Goal: Register for event/course

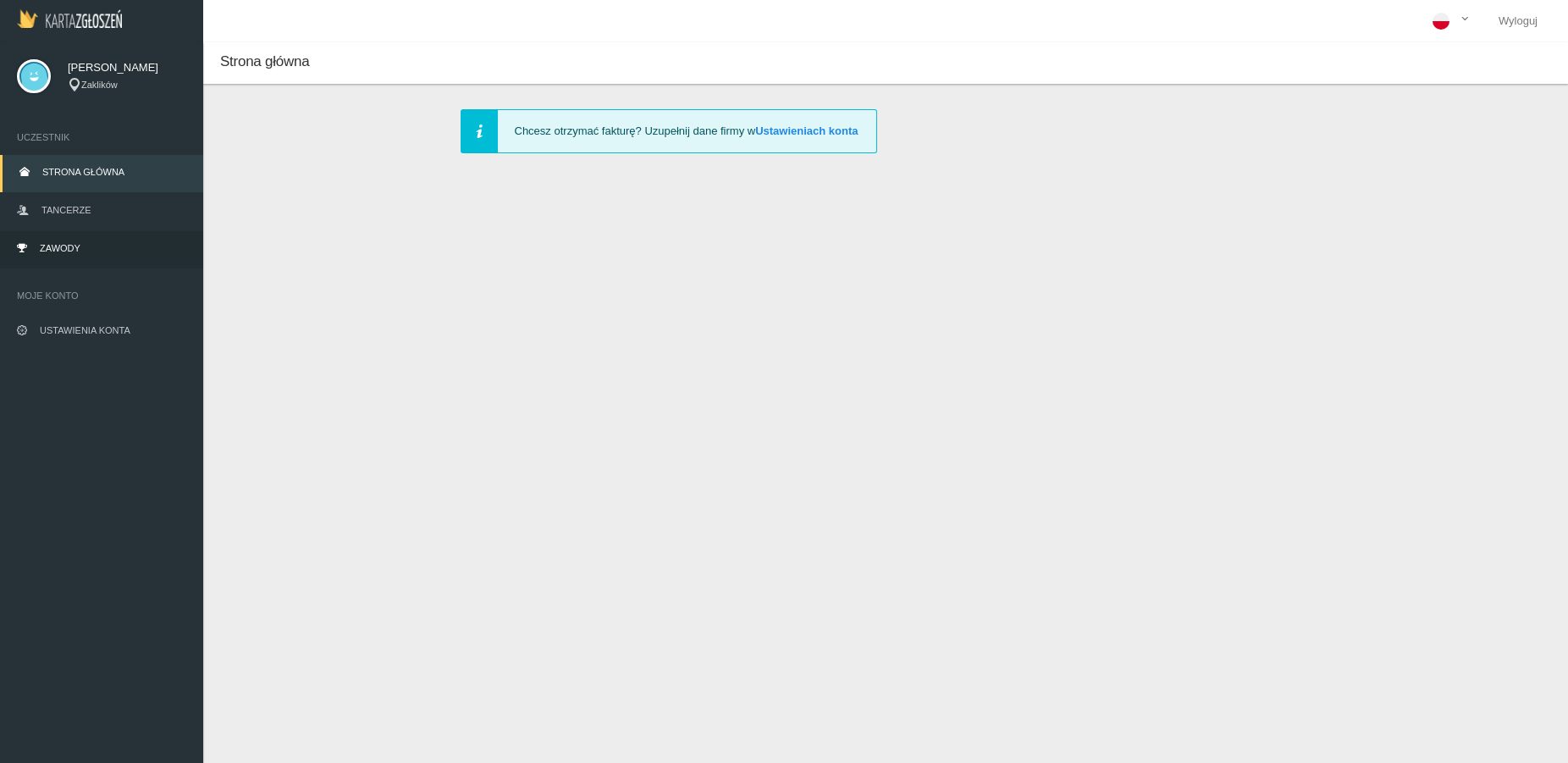
click at [88, 238] on link "Zawody" at bounding box center [102, 250] width 204 height 37
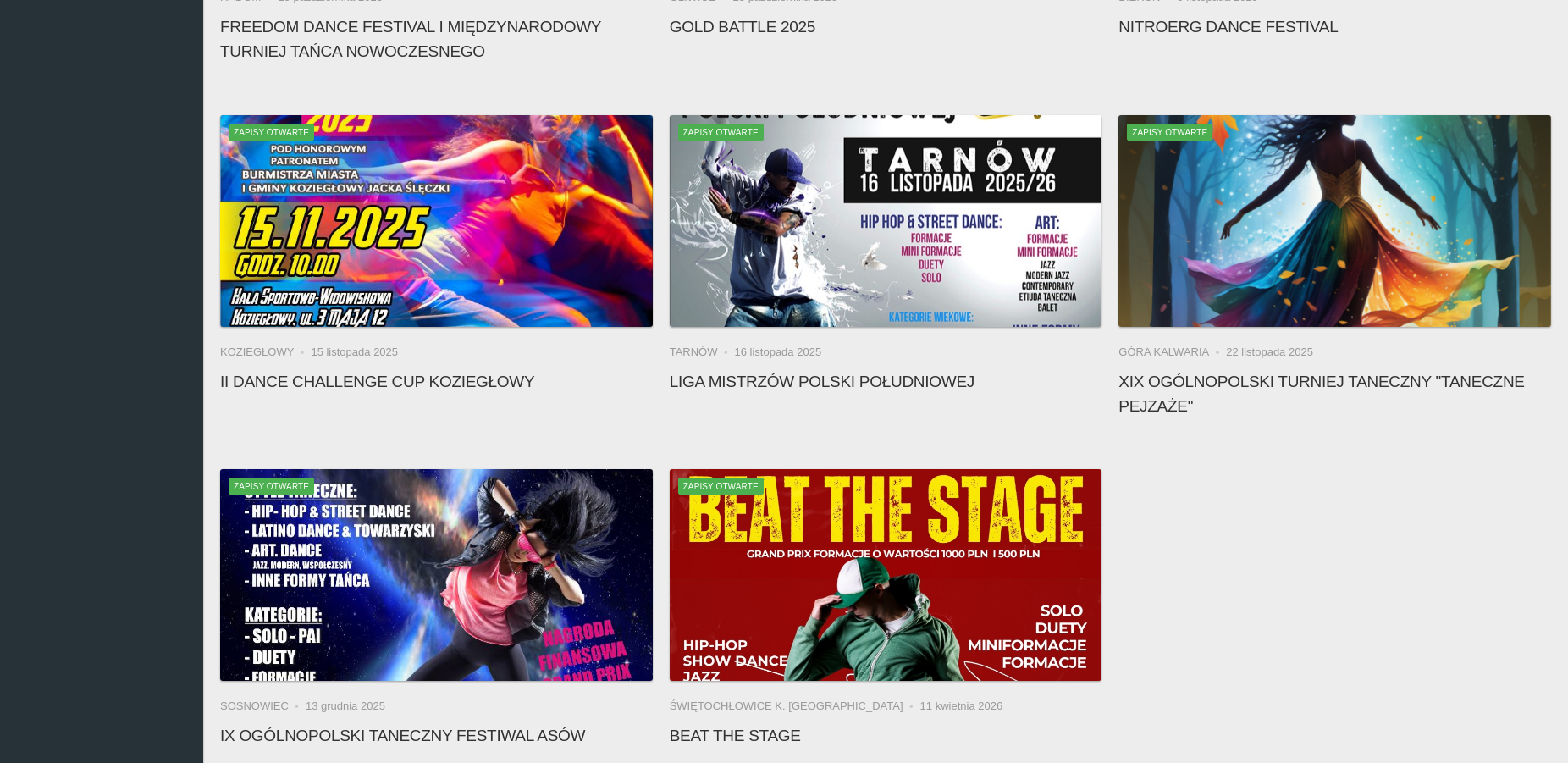
scroll to position [420, 0]
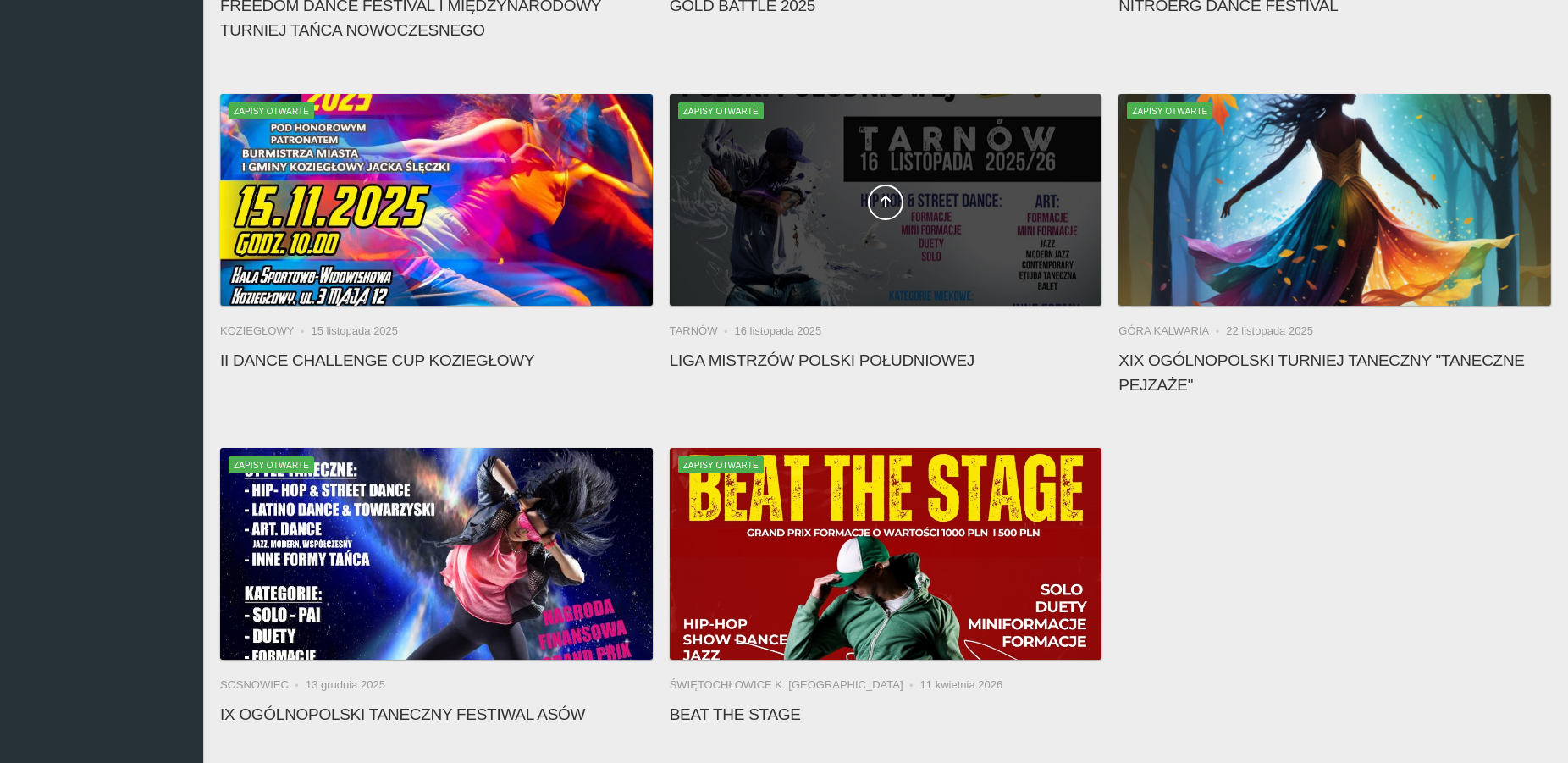
click at [900, 275] on div at bounding box center [886, 199] width 433 height 212
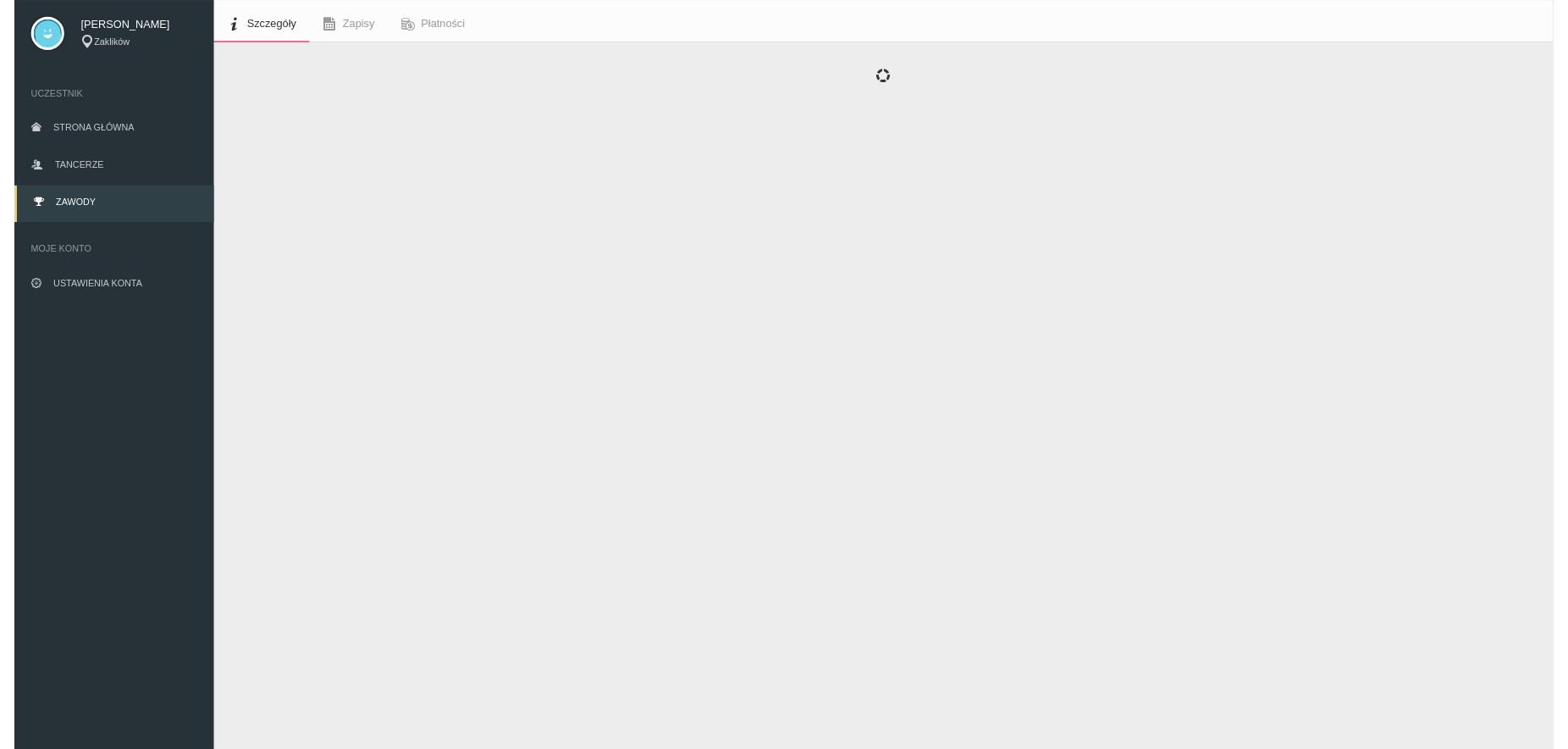
scroll to position [42, 0]
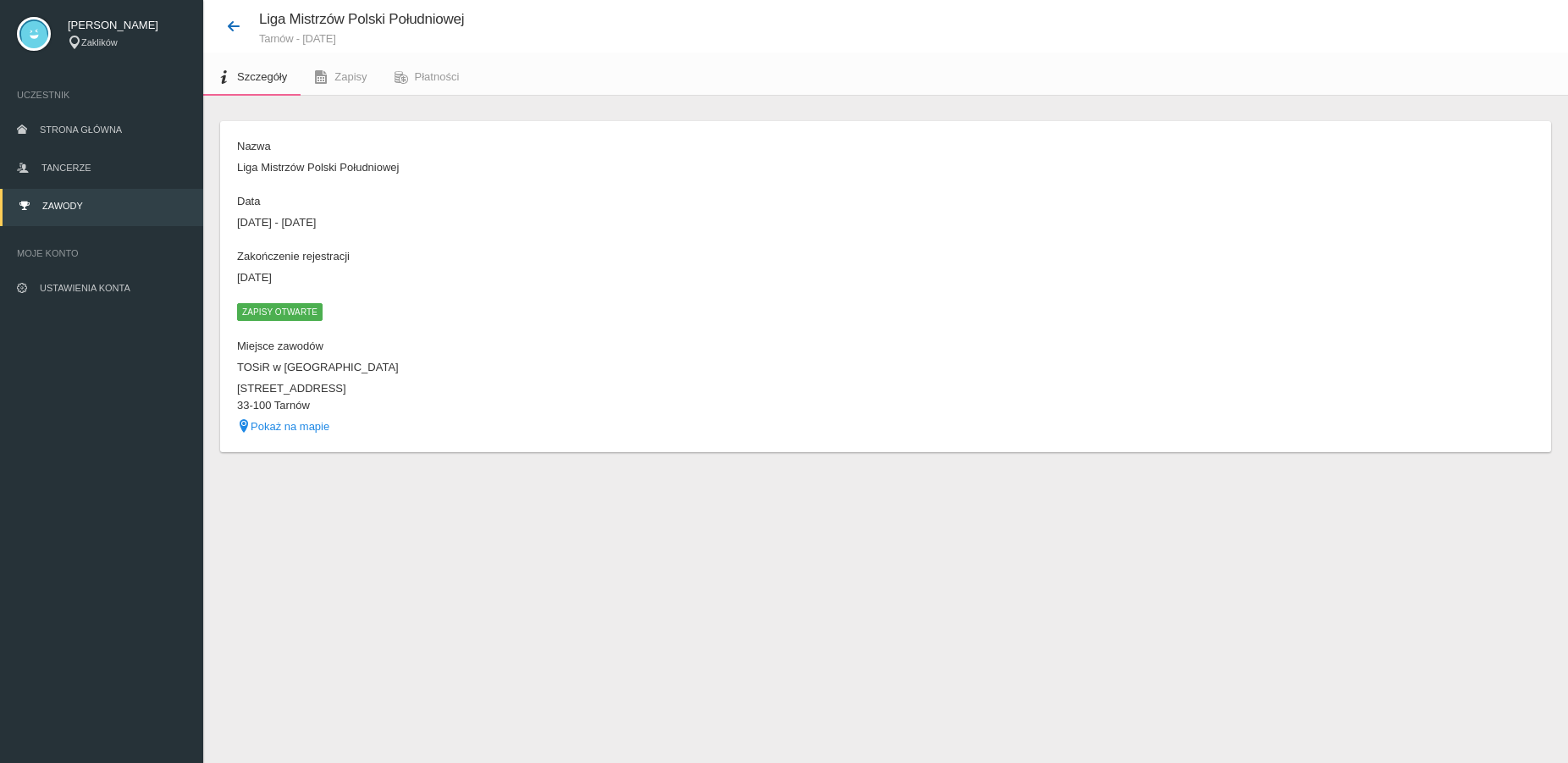
click at [237, 30] on icon at bounding box center [233, 26] width 13 height 13
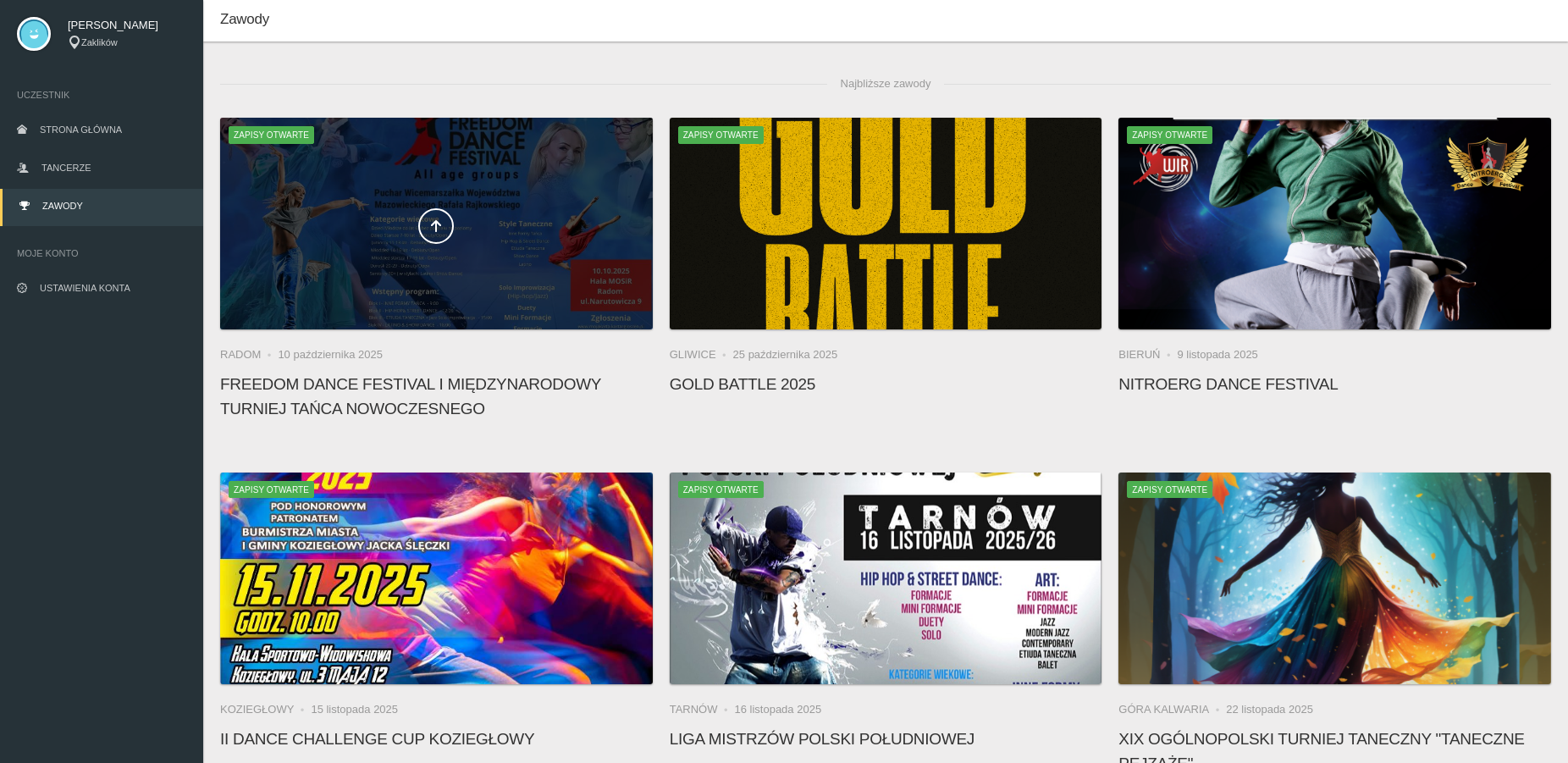
click at [517, 284] on div at bounding box center [436, 223] width 433 height 212
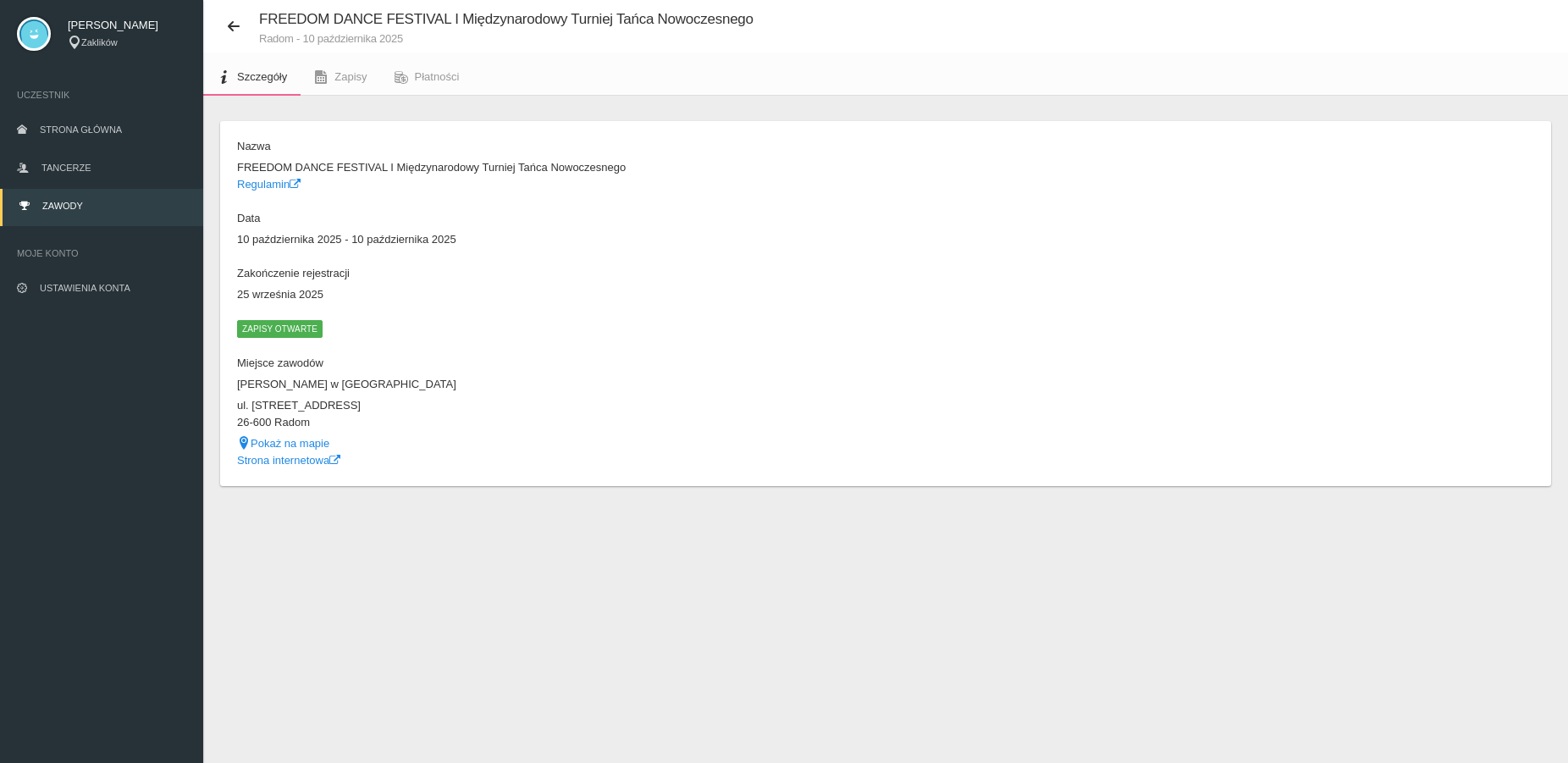
click at [321, 328] on span "Zapisy otwarte" at bounding box center [280, 328] width 86 height 17
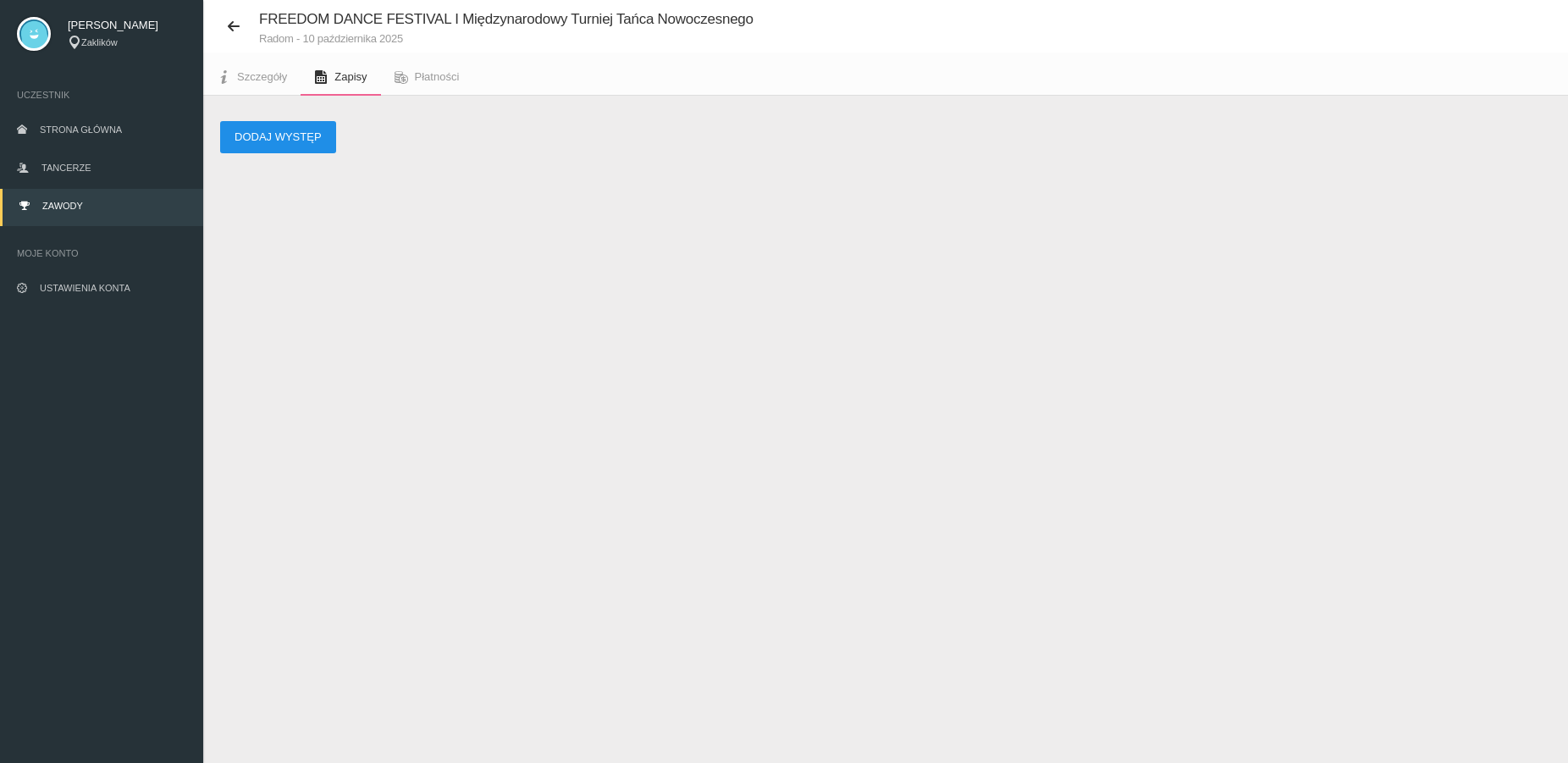
click at [258, 146] on button "Dodaj występ" at bounding box center [278, 137] width 116 height 32
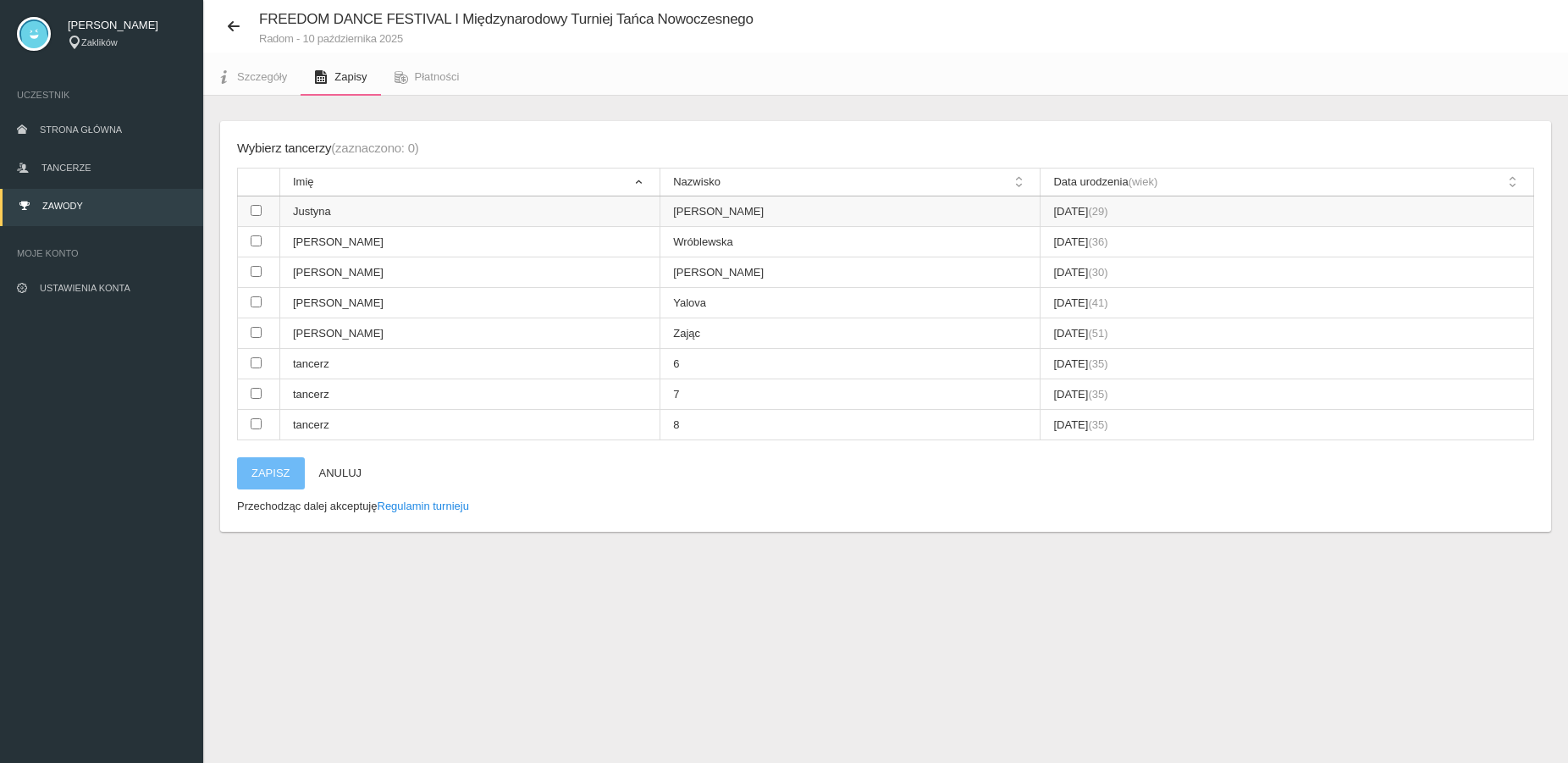
click at [257, 210] on input "checkbox" at bounding box center [256, 211] width 11 height 11
checkbox input "true"
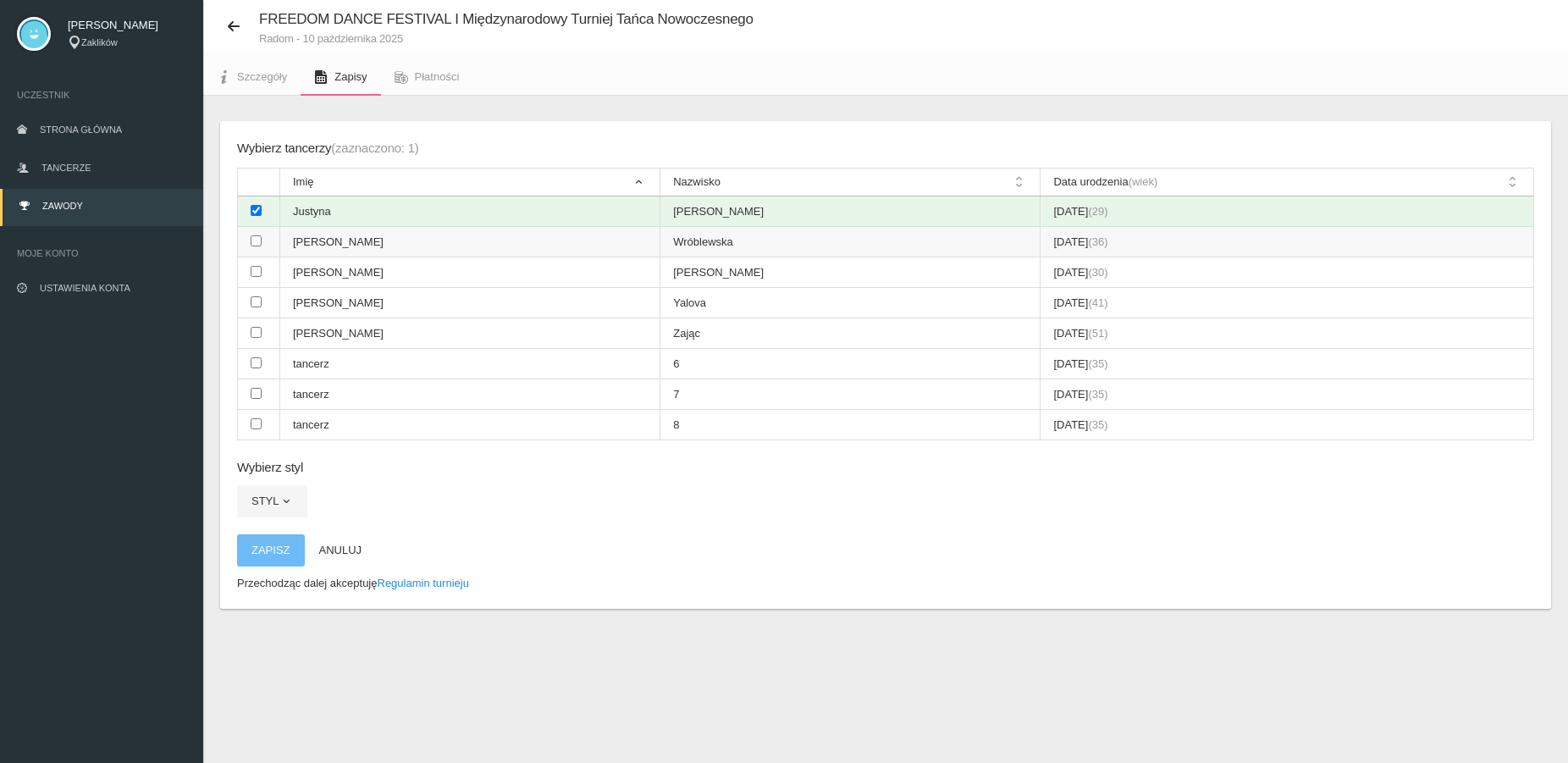
click at [254, 243] on input "checkbox" at bounding box center [256, 241] width 11 height 11
checkbox input "true"
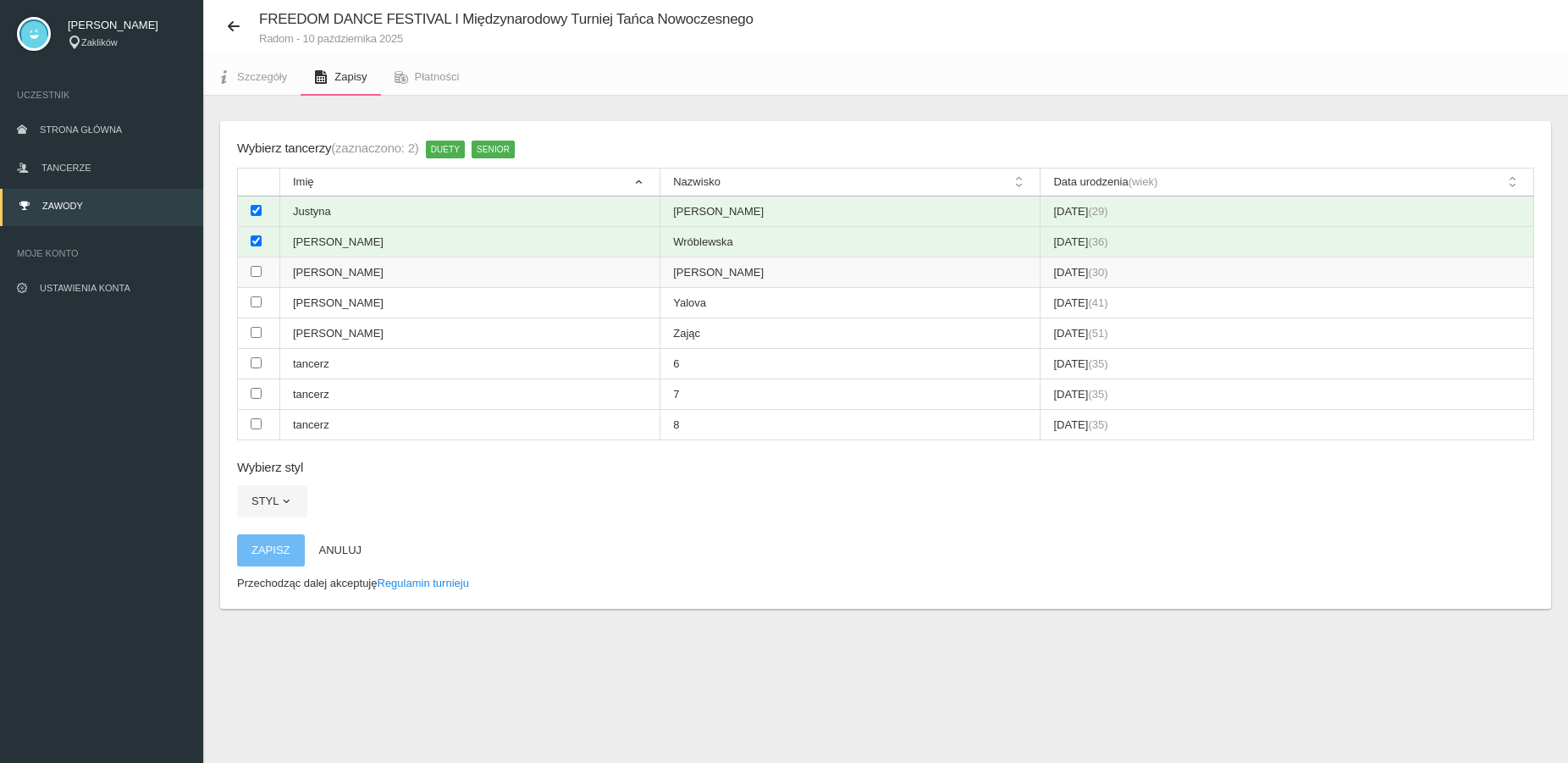
click at [257, 270] on input "checkbox" at bounding box center [256, 271] width 11 height 11
checkbox input "true"
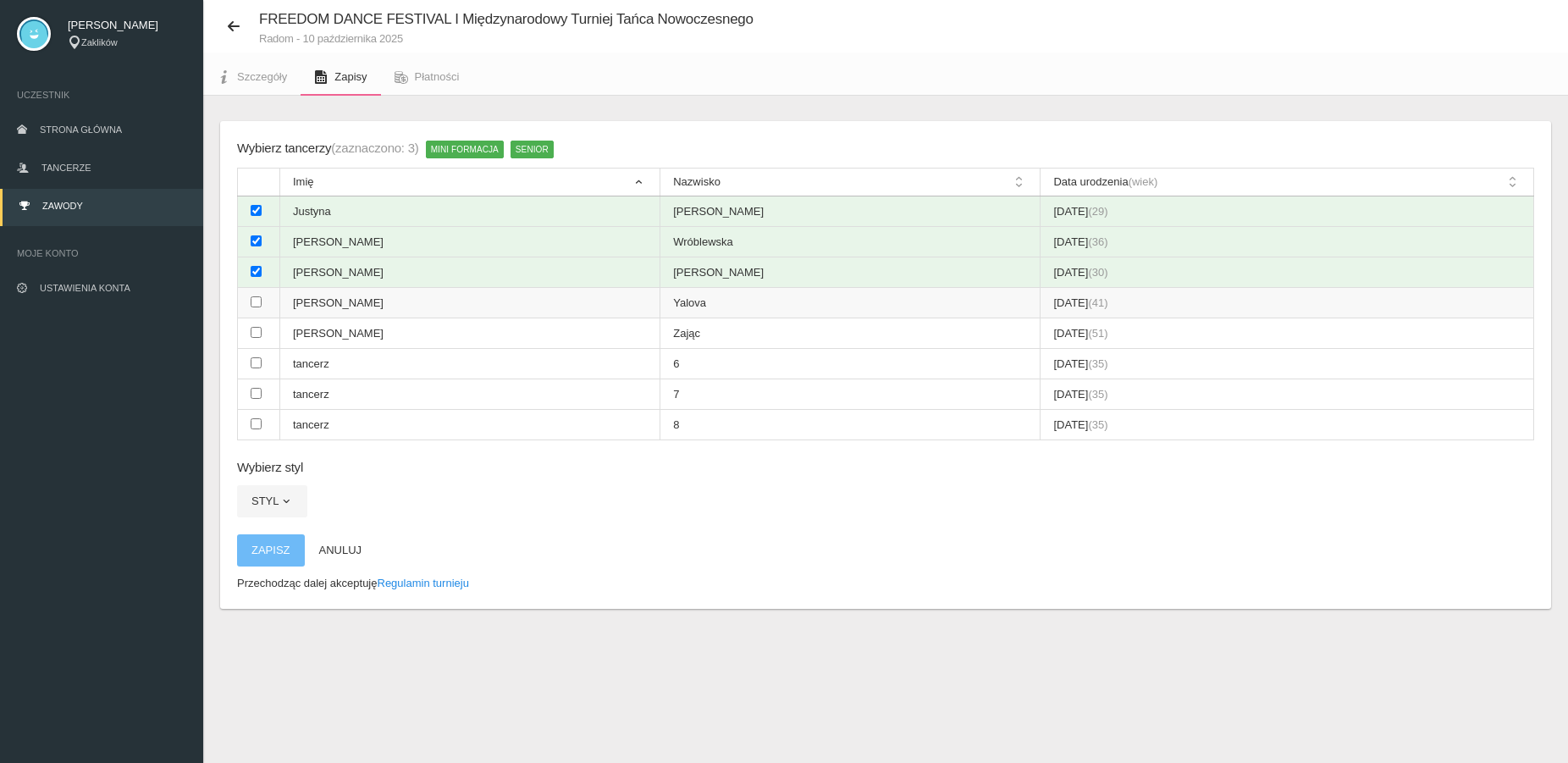
click at [257, 303] on input "checkbox" at bounding box center [256, 302] width 11 height 11
checkbox input "true"
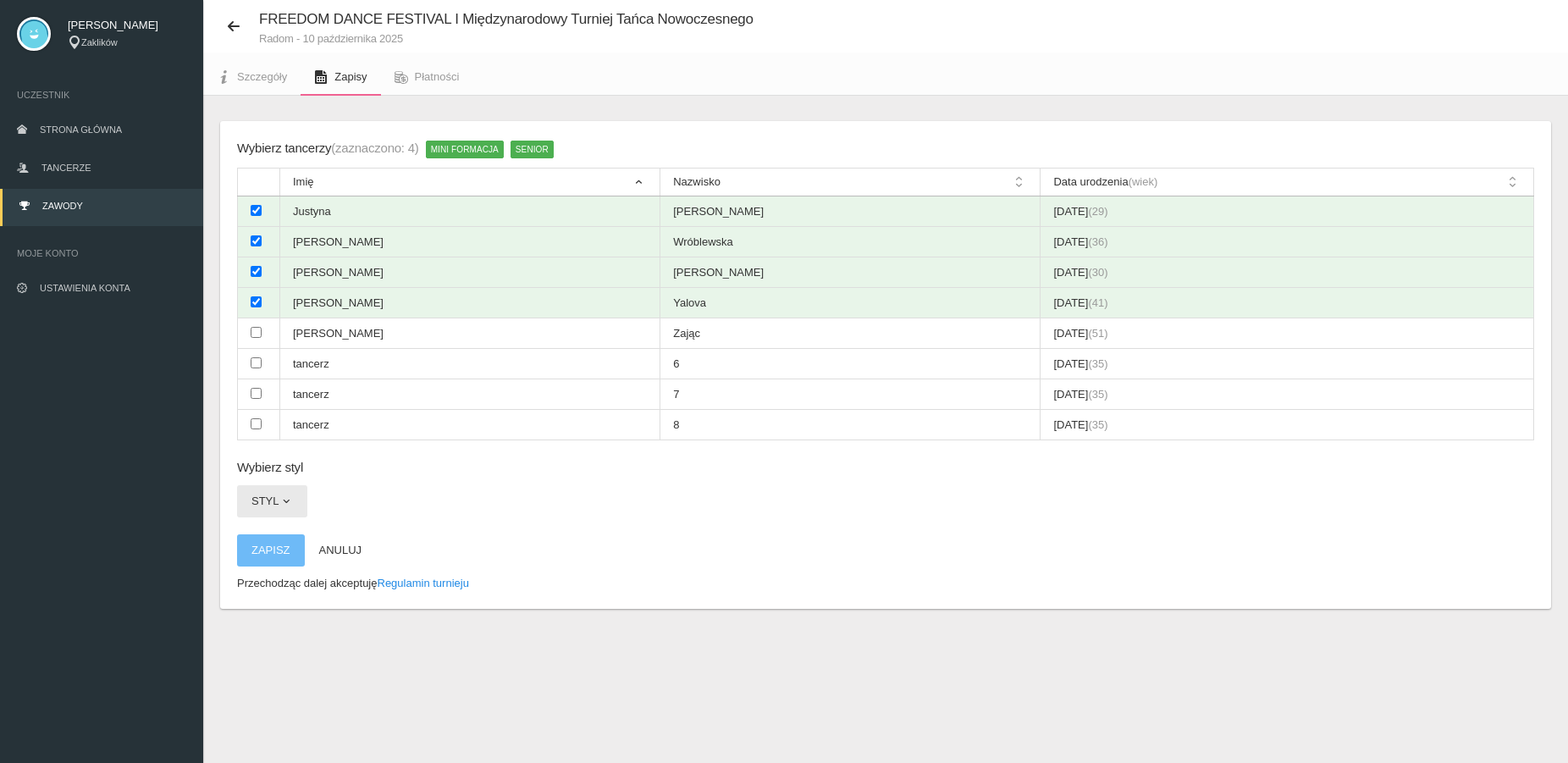
click at [288, 502] on span "button" at bounding box center [286, 501] width 13 height 13
click at [291, 536] on link "[DEMOGRAPHIC_DATA]" at bounding box center [313, 541] width 152 height 30
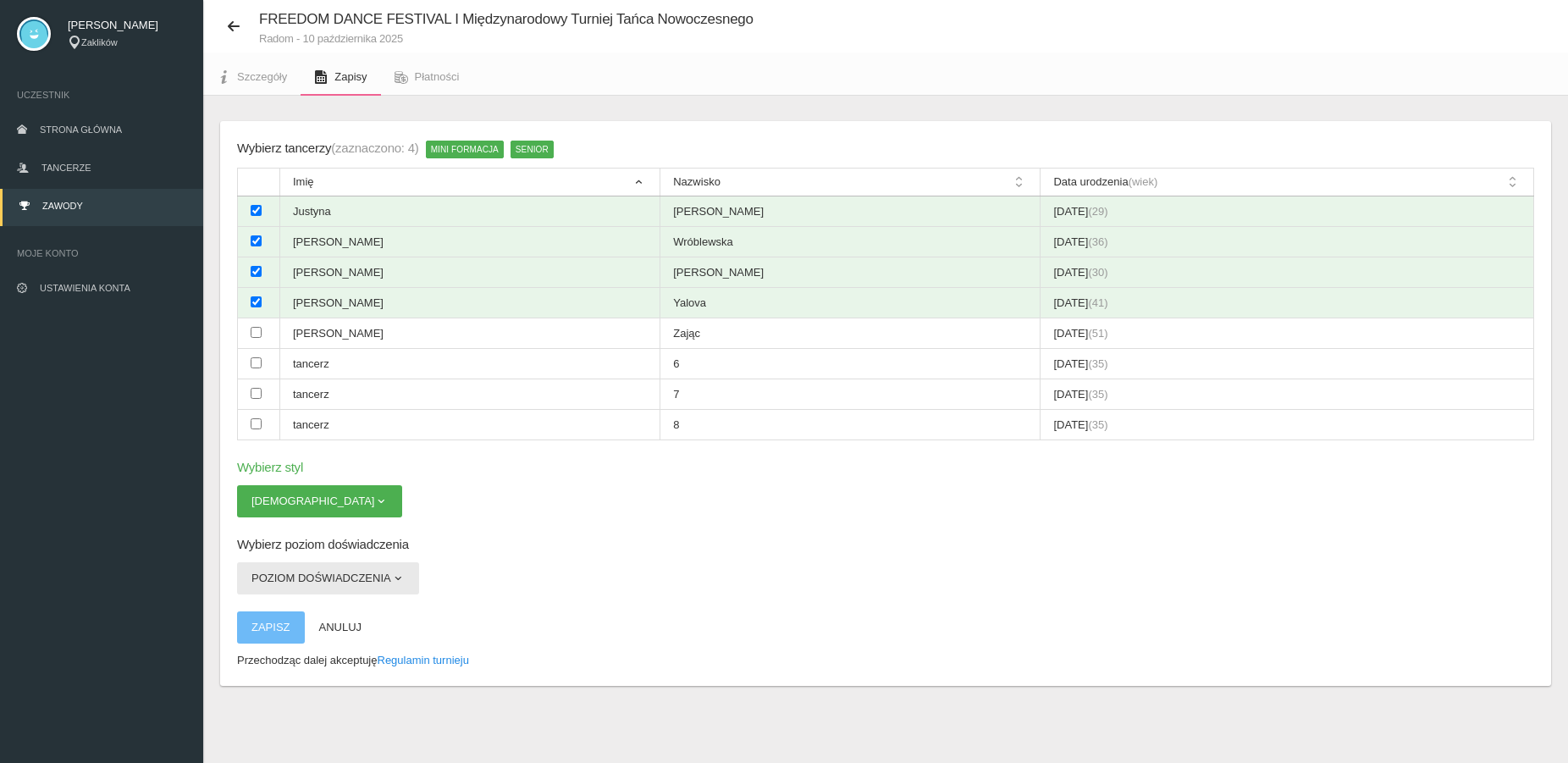
click at [400, 575] on span "button" at bounding box center [397, 578] width 13 height 13
click at [329, 651] on link "Open" at bounding box center [313, 650] width 152 height 30
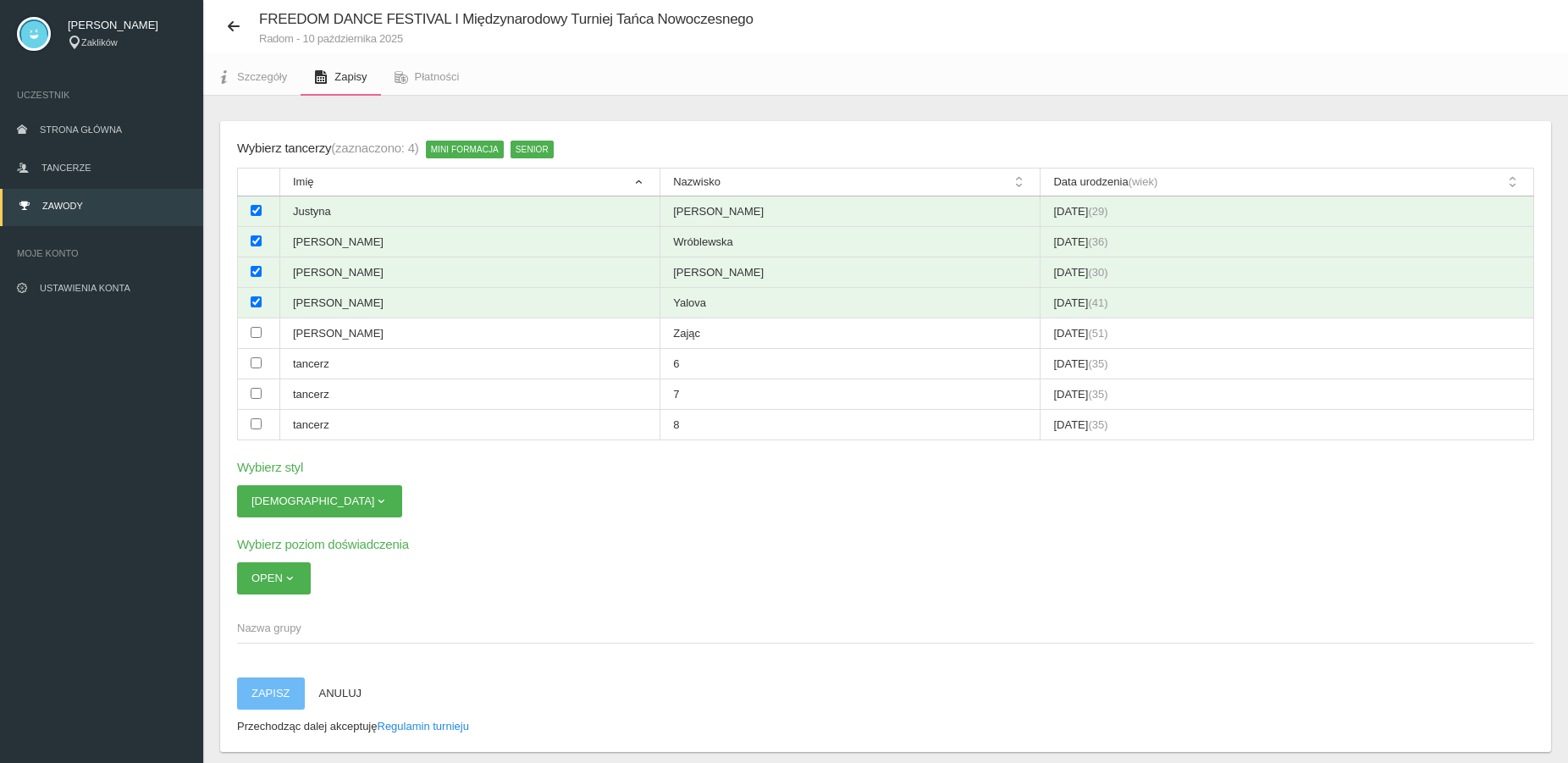
click at [335, 628] on span "Nazwa grupy" at bounding box center [877, 628] width 1280 height 17
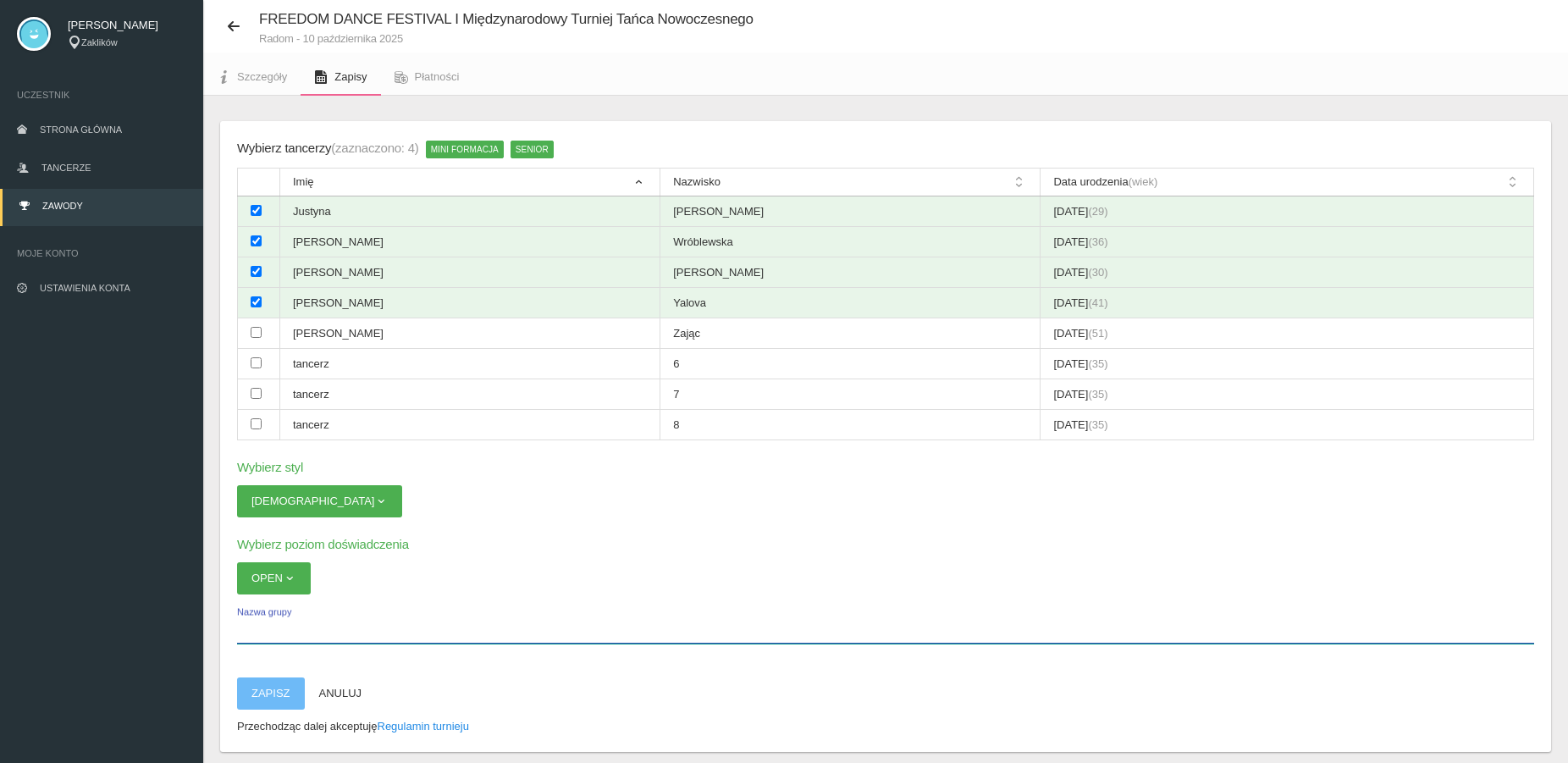
click at [335, 628] on input "Nazwa grupy" at bounding box center [886, 628] width 1297 height 32
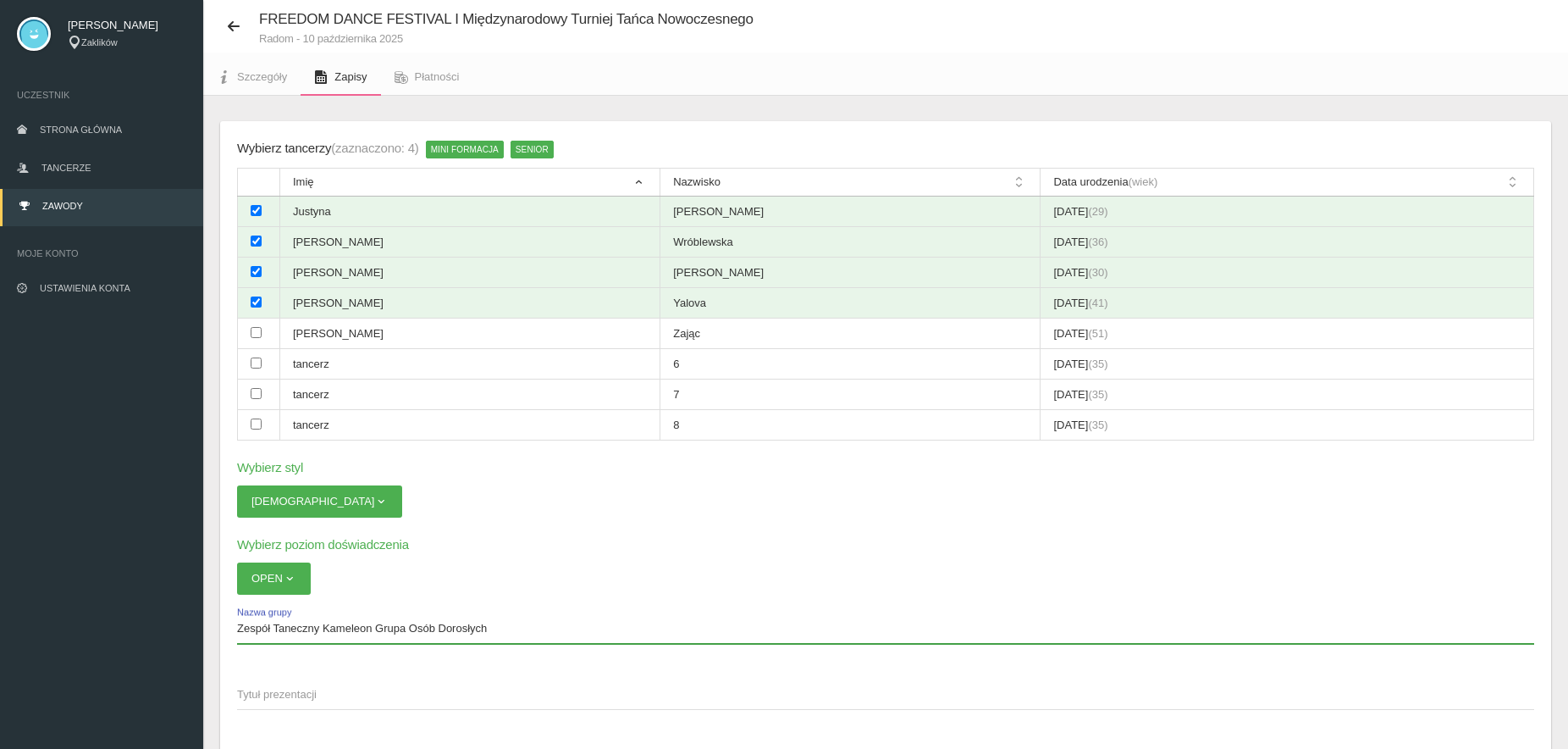
type input "Zespół Taneczny Kameleon Grupa Osób Dorosłych"
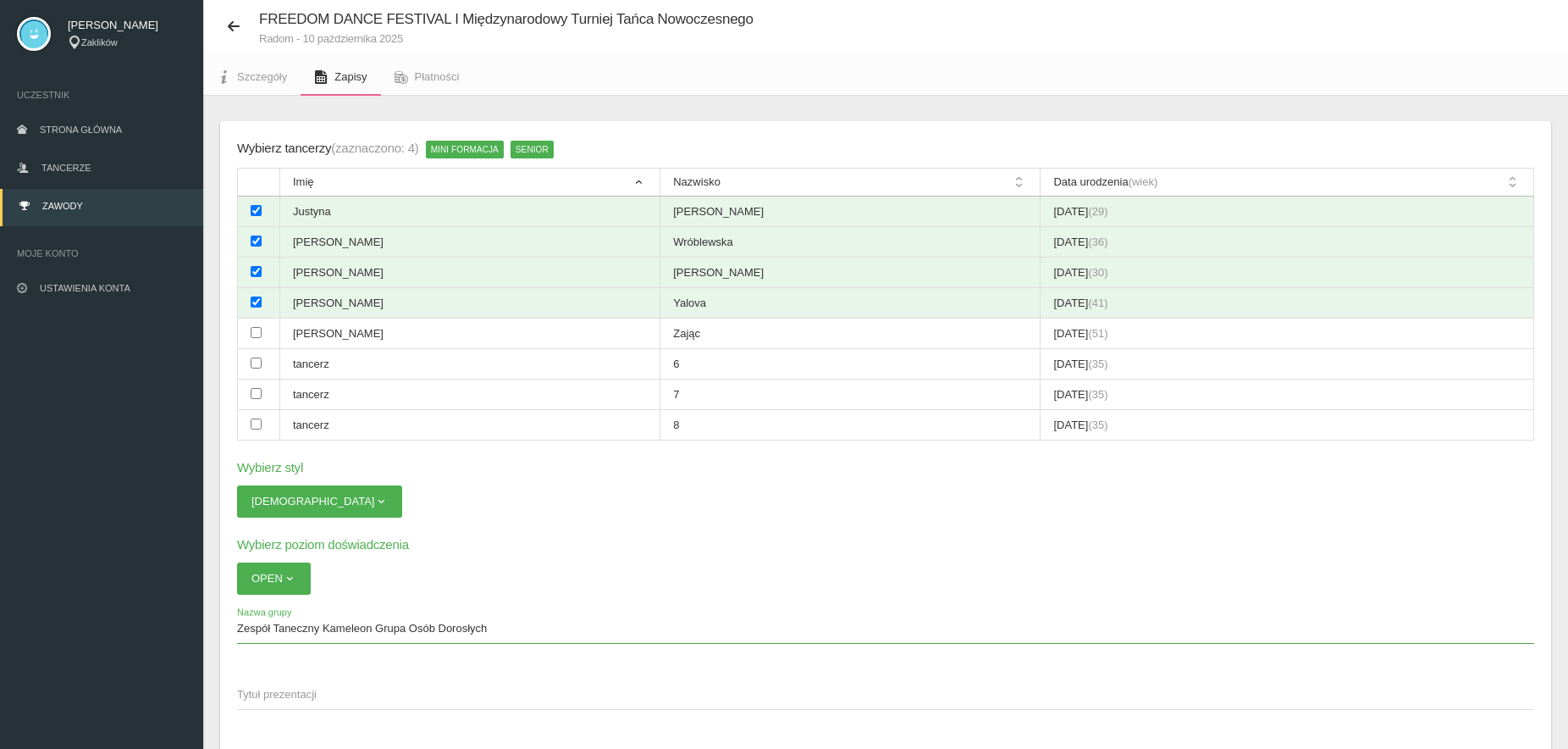
click at [342, 699] on span "Tytuł prezentacji" at bounding box center [877, 694] width 1280 height 17
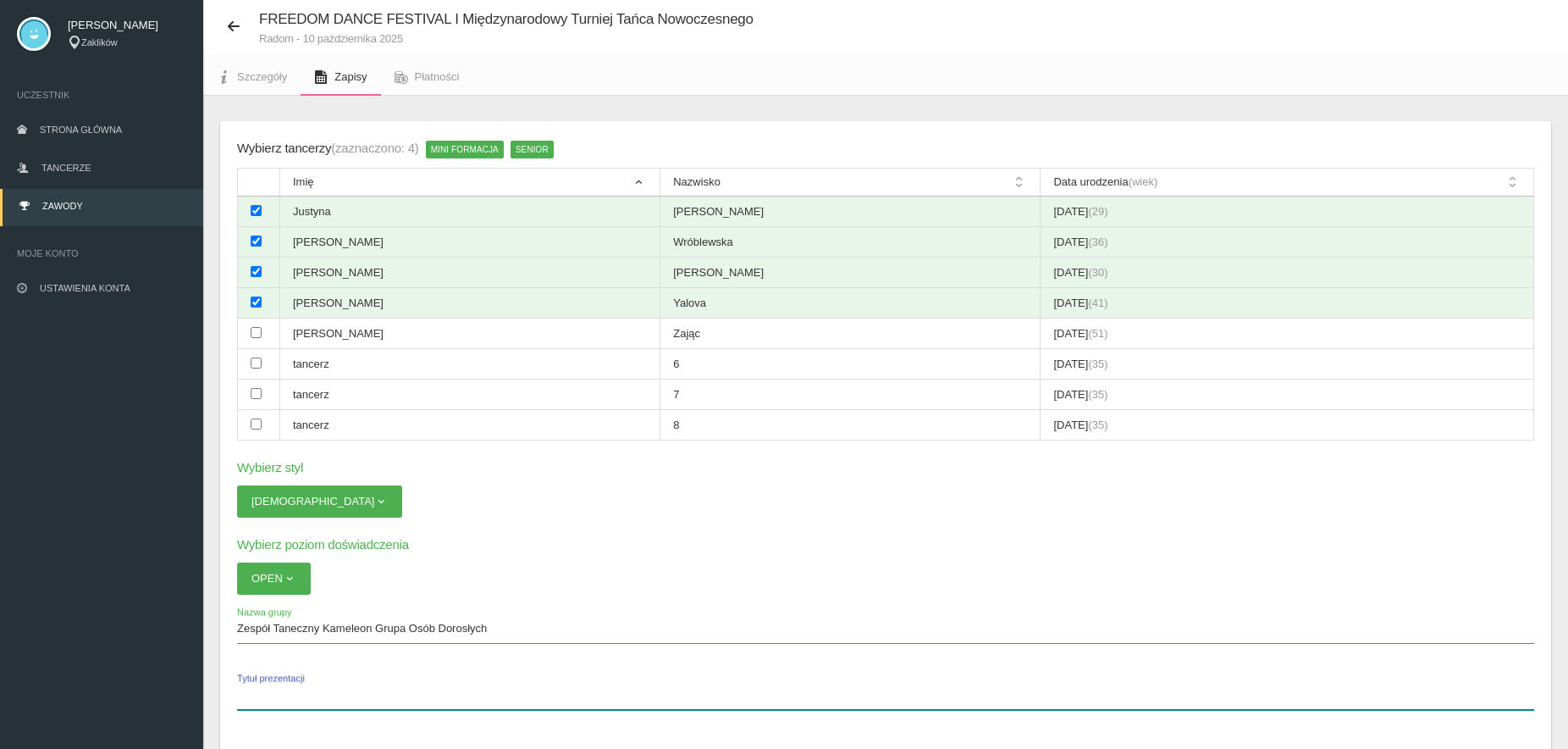
click at [342, 699] on input "Tytuł prezentacji" at bounding box center [886, 693] width 1297 height 32
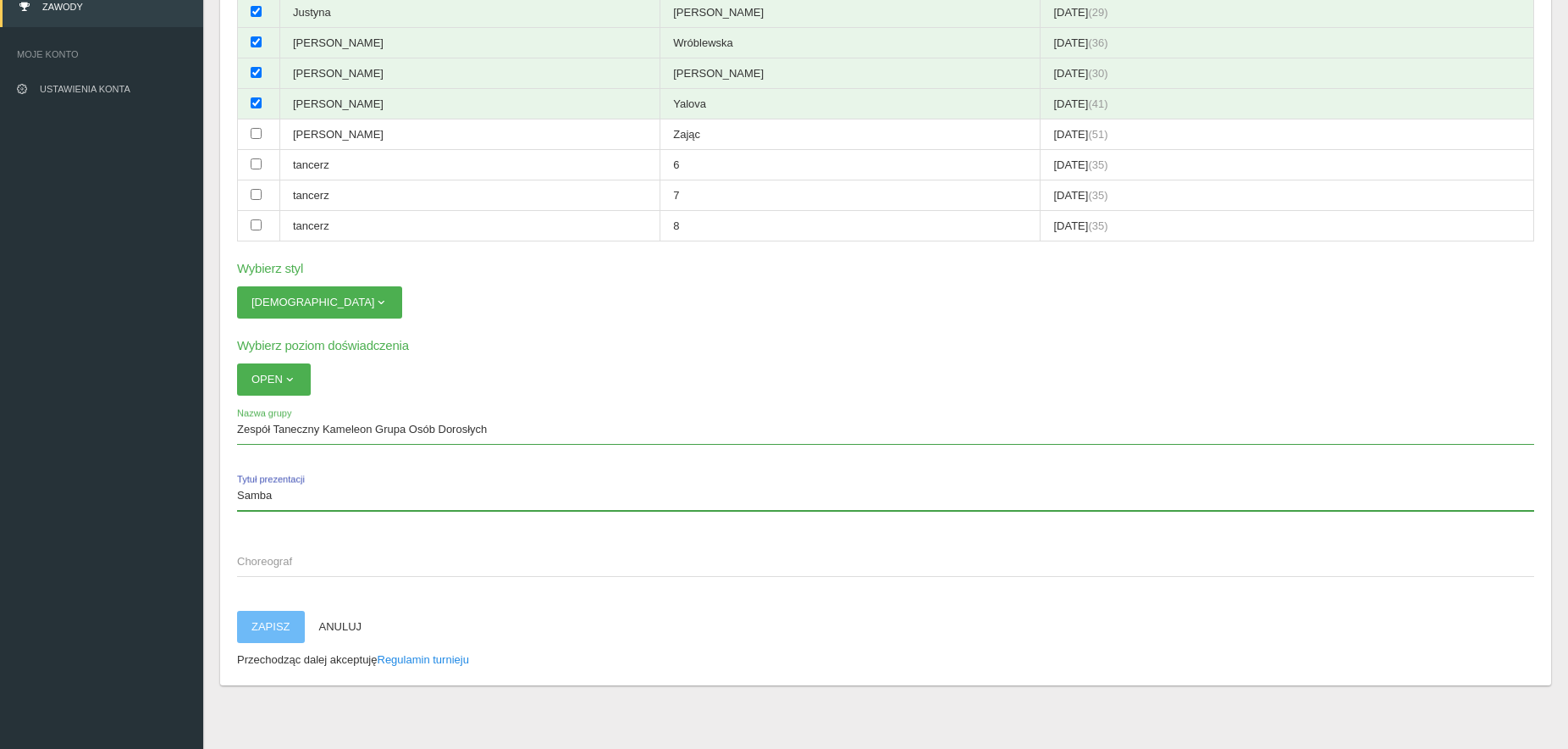
scroll to position [243, 0]
type input "Samba"
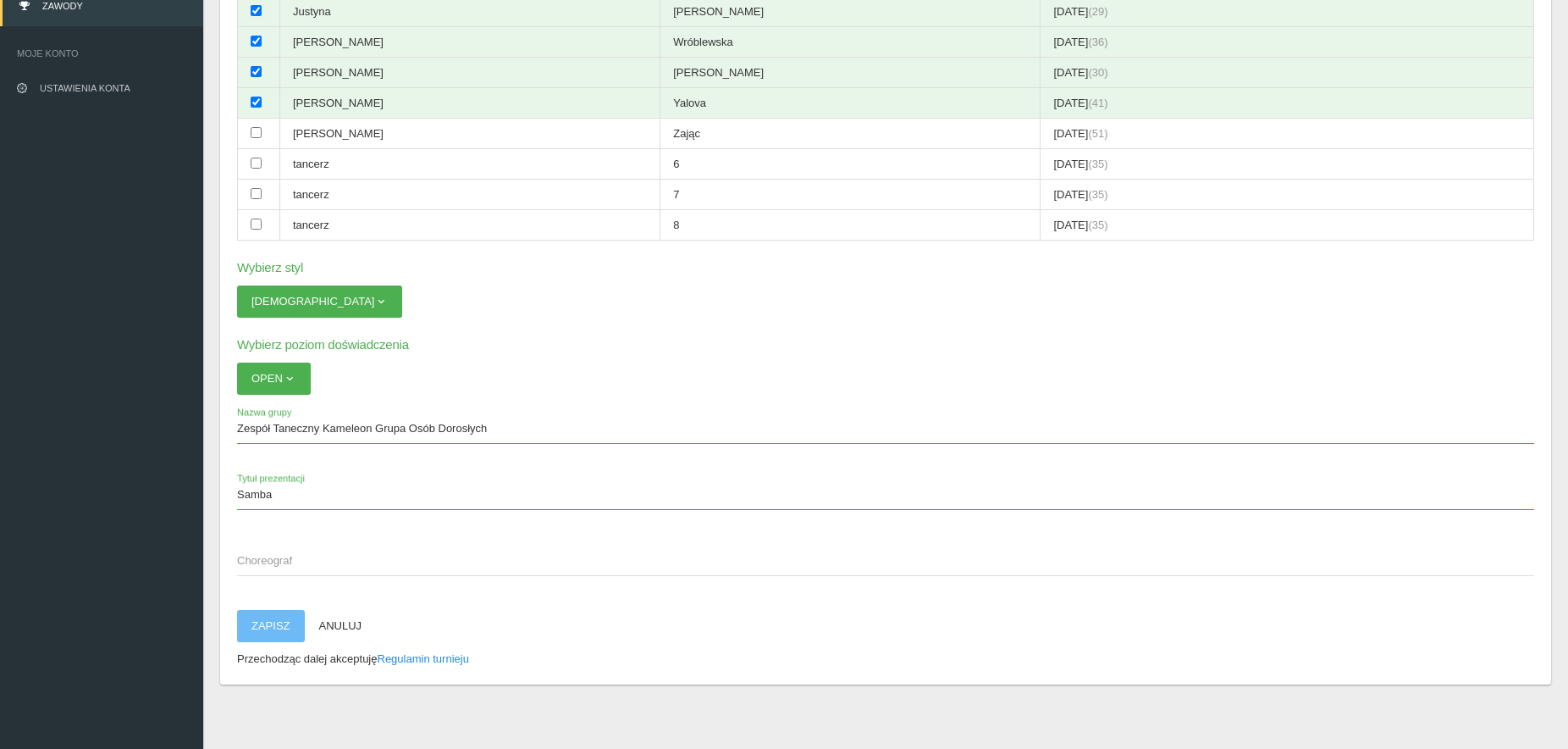
click at [318, 552] on span "Choreograf" at bounding box center [877, 560] width 1280 height 17
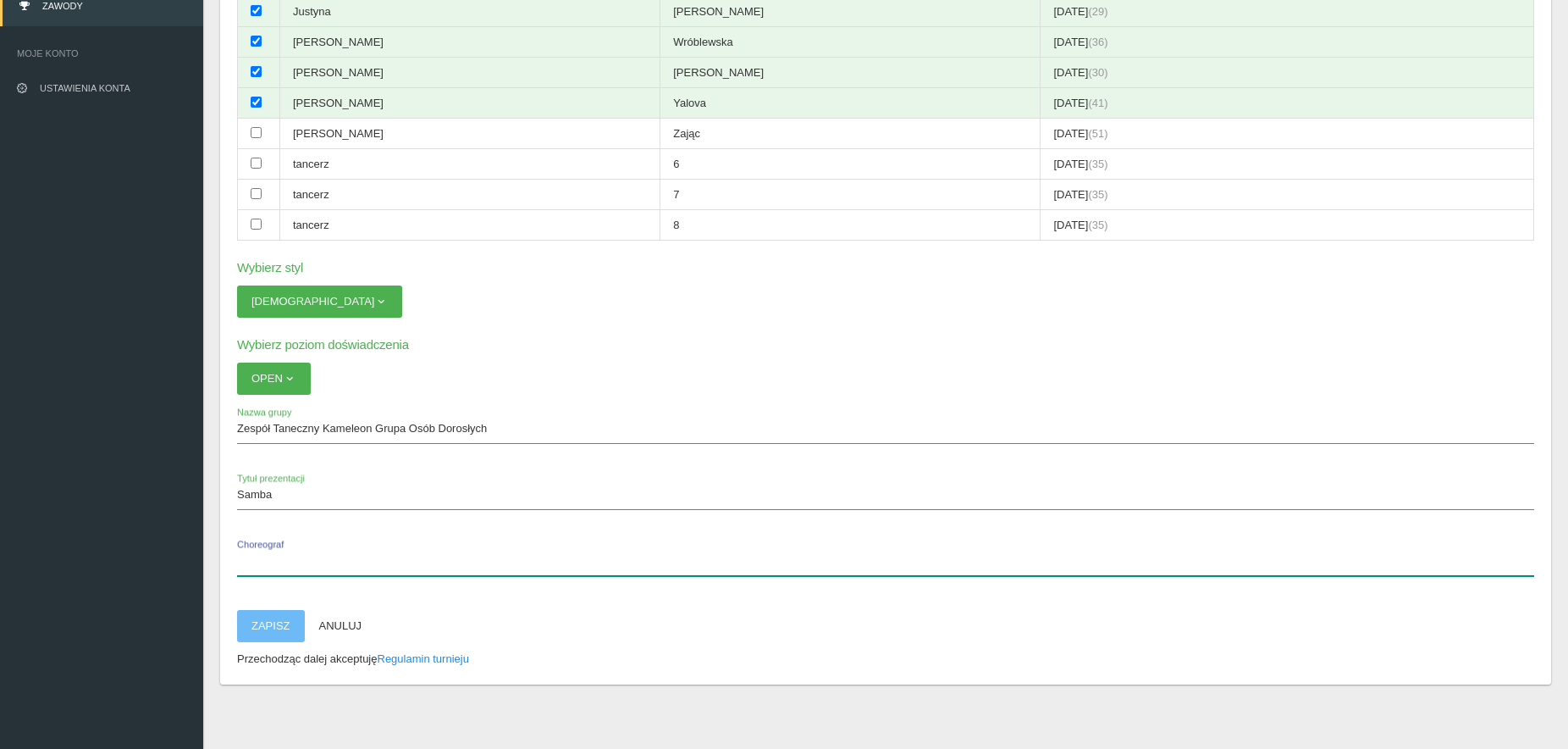
click at [318, 552] on input "Choreograf" at bounding box center [886, 560] width 1297 height 32
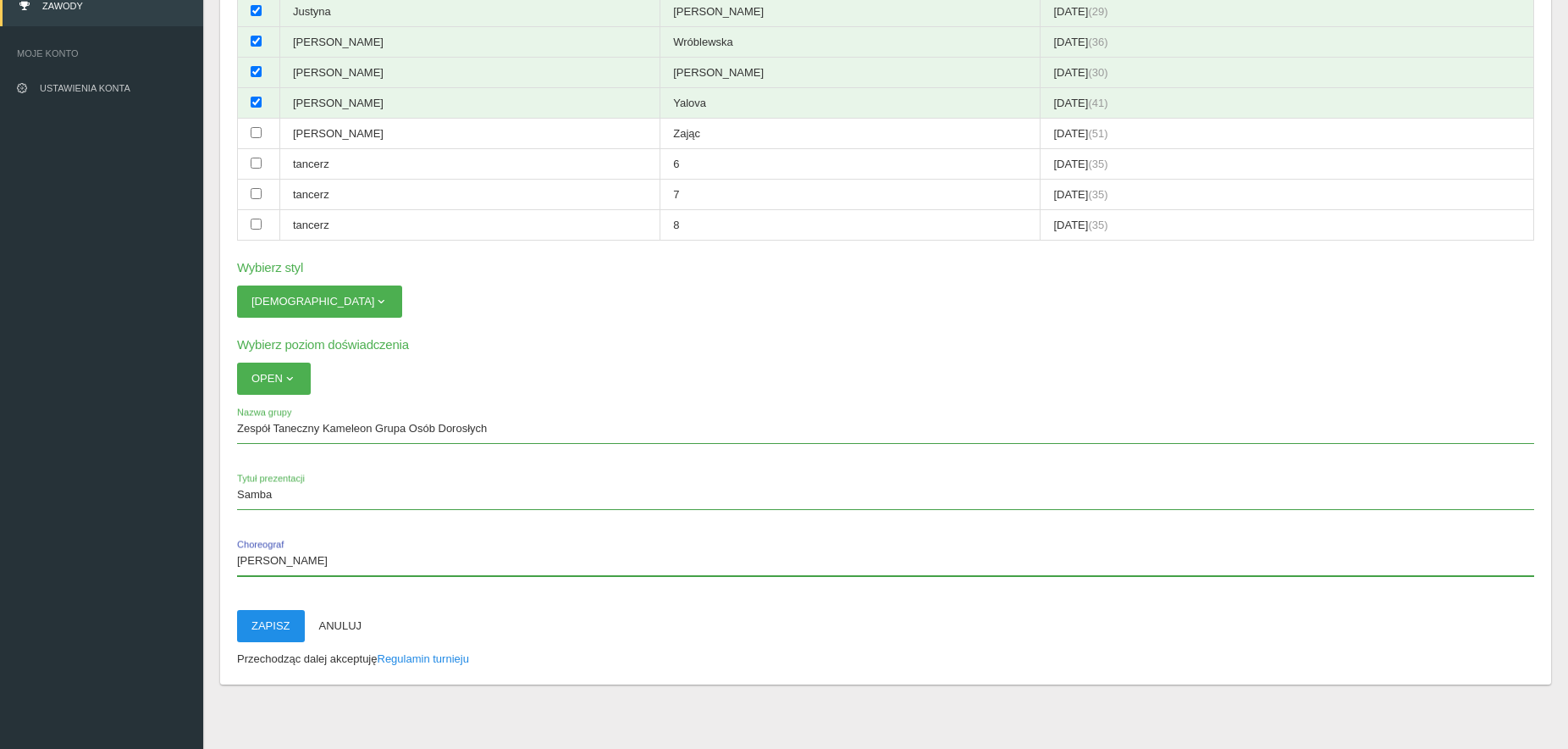
type input "[PERSON_NAME]"
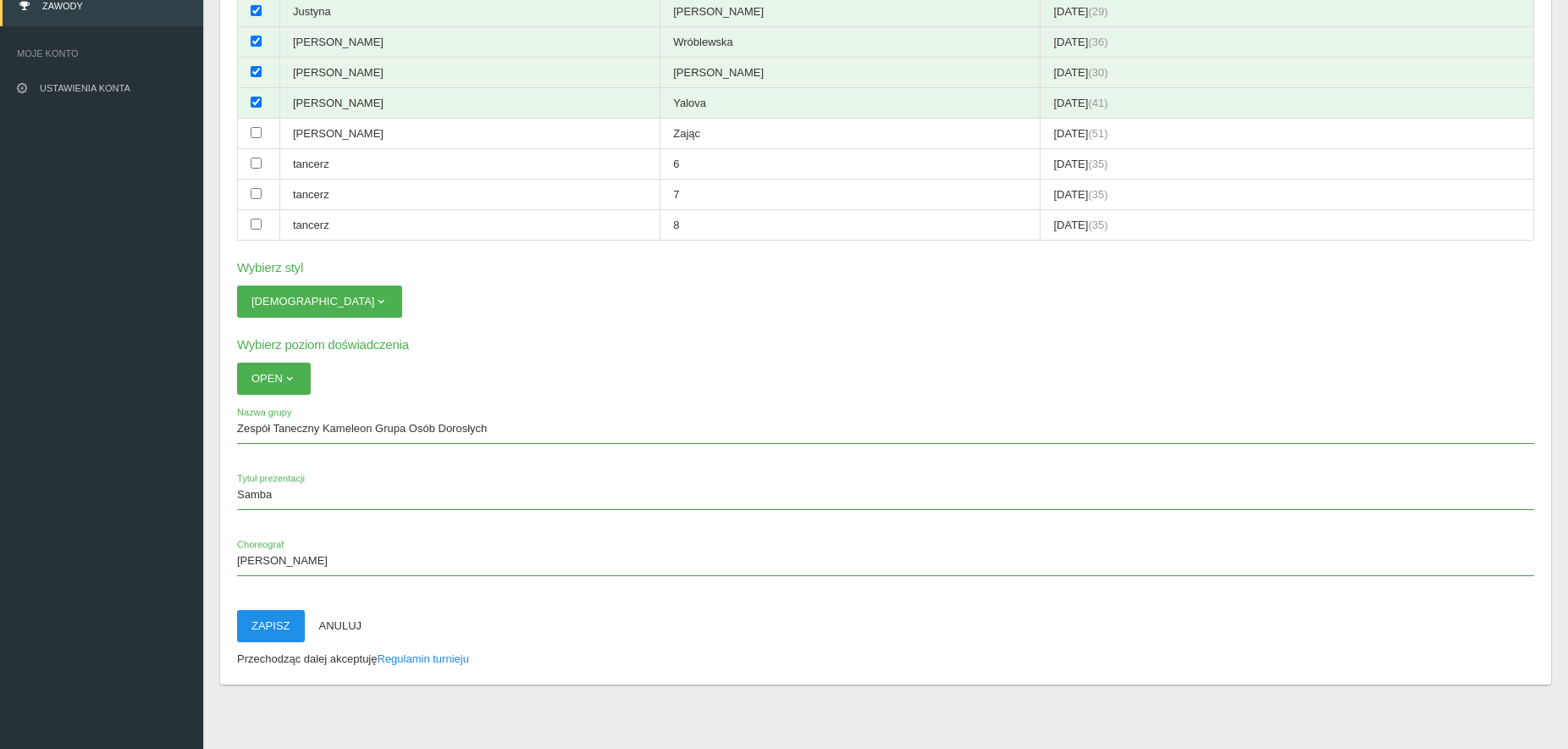
click at [288, 631] on button "Zapisz" at bounding box center [271, 626] width 68 height 32
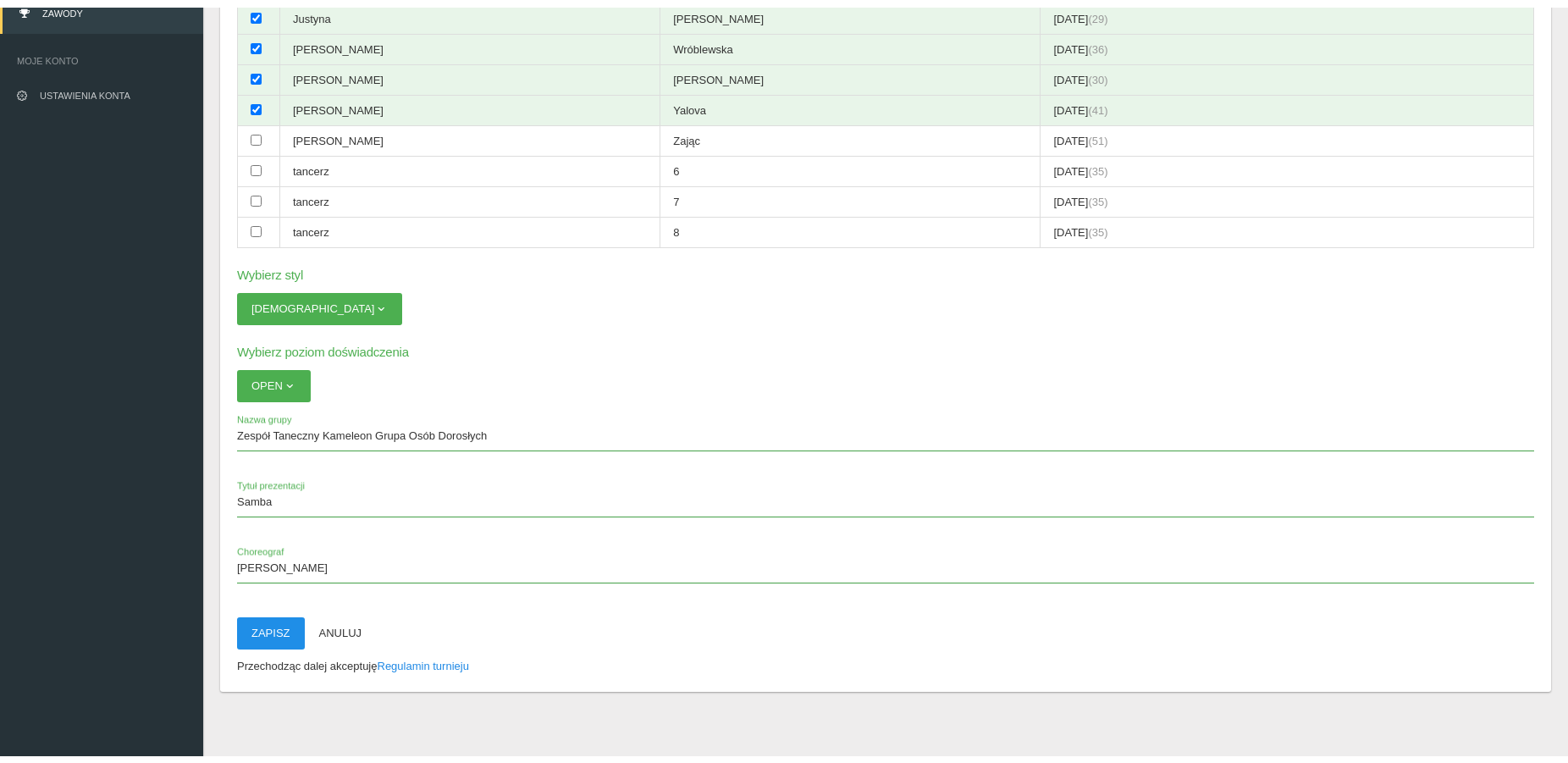
scroll to position [42, 0]
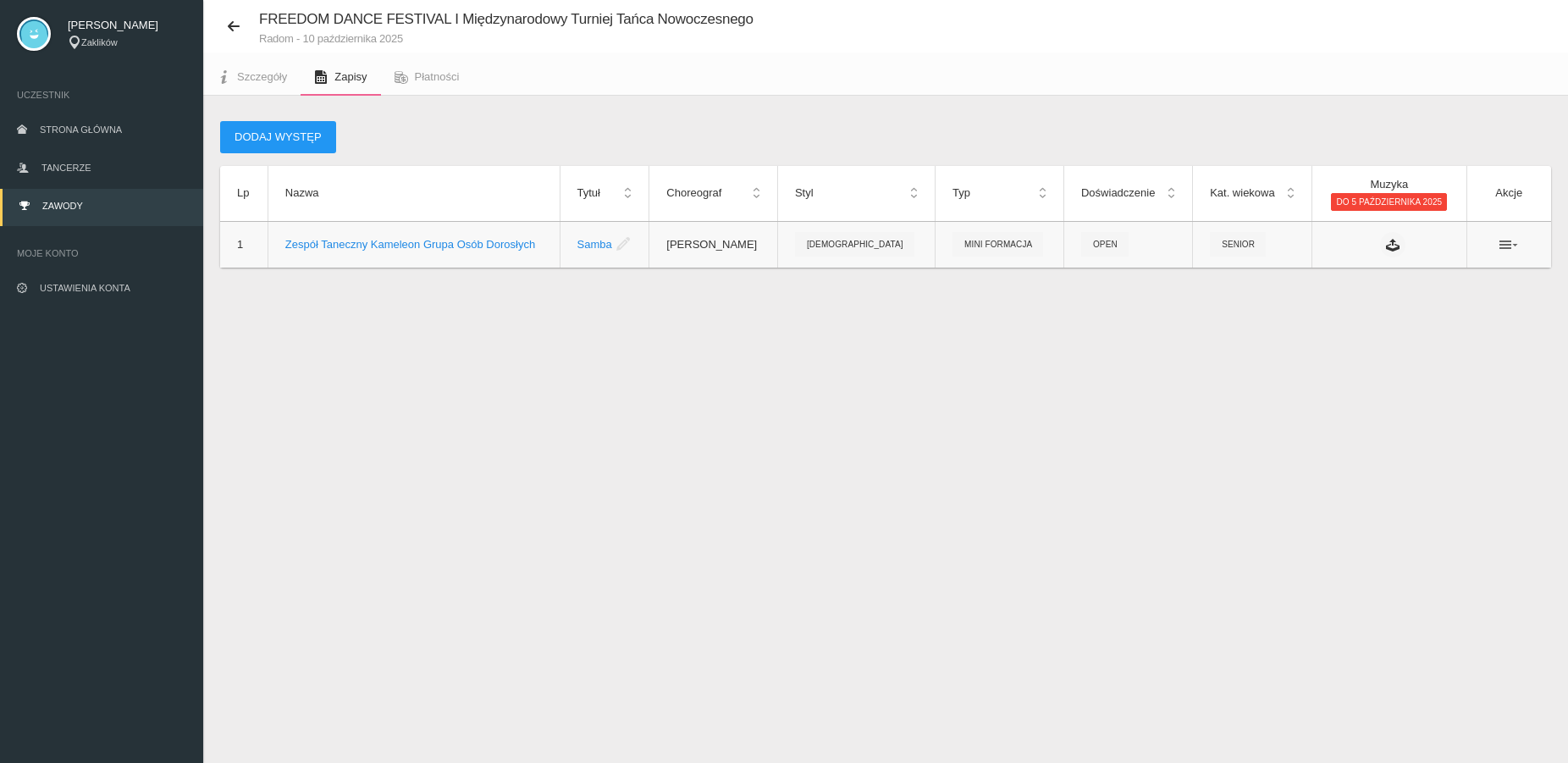
click at [1512, 244] on icon at bounding box center [1508, 244] width 19 height 13
click at [1511, 246] on icon at bounding box center [1508, 244] width 19 height 13
click at [1391, 240] on icon at bounding box center [1392, 244] width 13 height 13
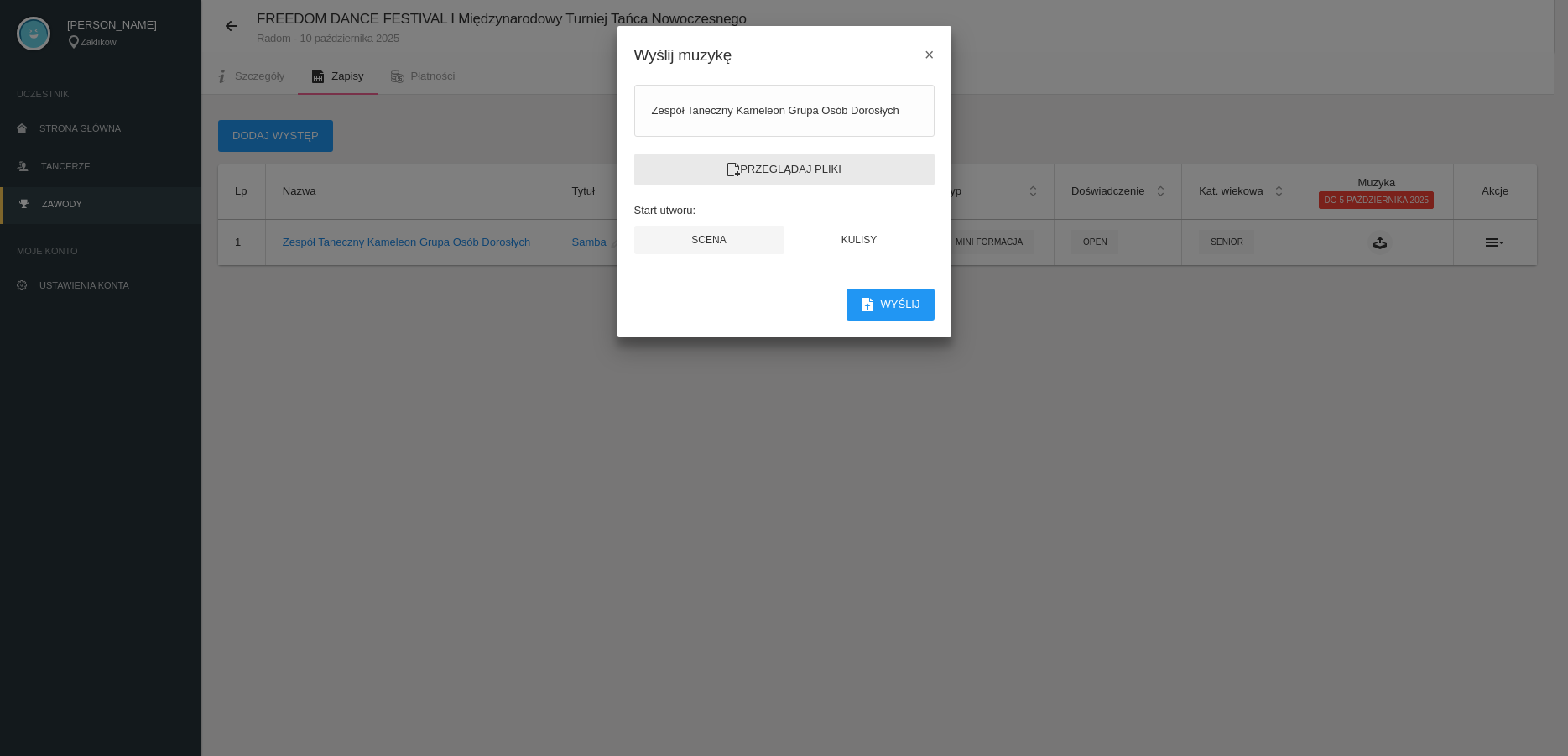
click at [793, 172] on label "Przeglądaj pliki" at bounding box center [784, 169] width 300 height 32
click at [0, 0] on input "Przeglądaj pliki" at bounding box center [0, 0] width 0 height 0
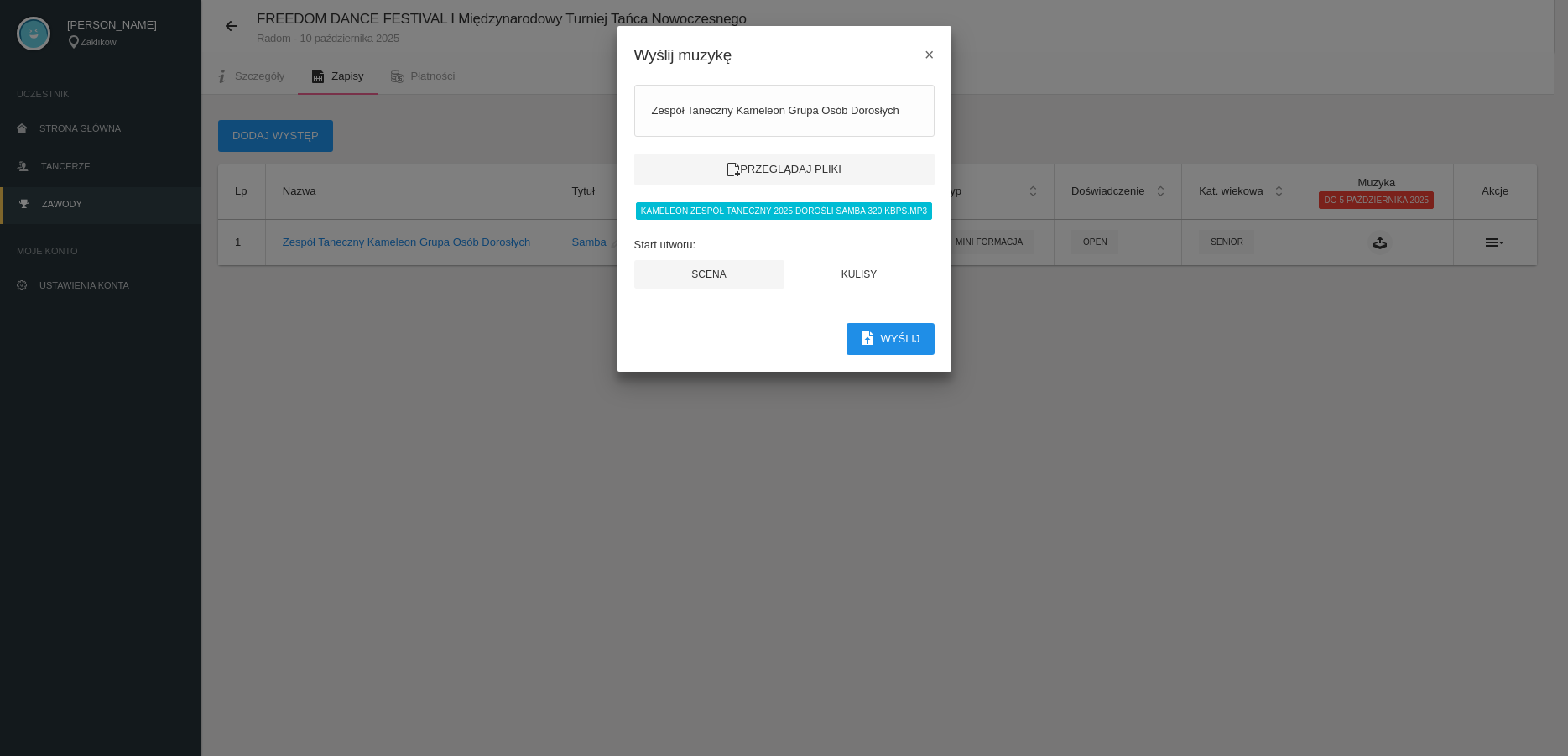
click at [881, 337] on button "Wyślij" at bounding box center [890, 339] width 88 height 32
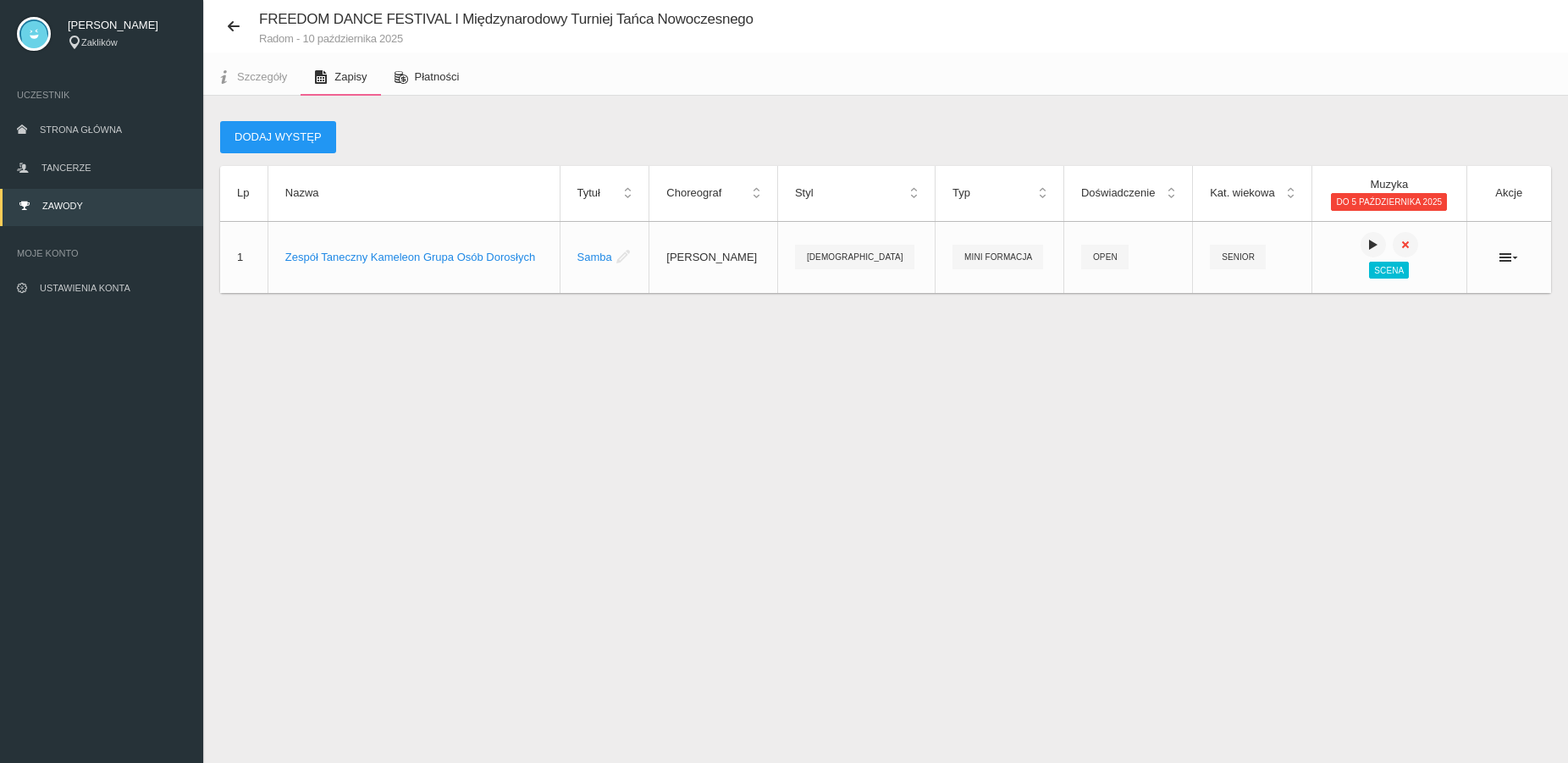
click at [432, 70] on link "Płatności" at bounding box center [427, 77] width 92 height 37
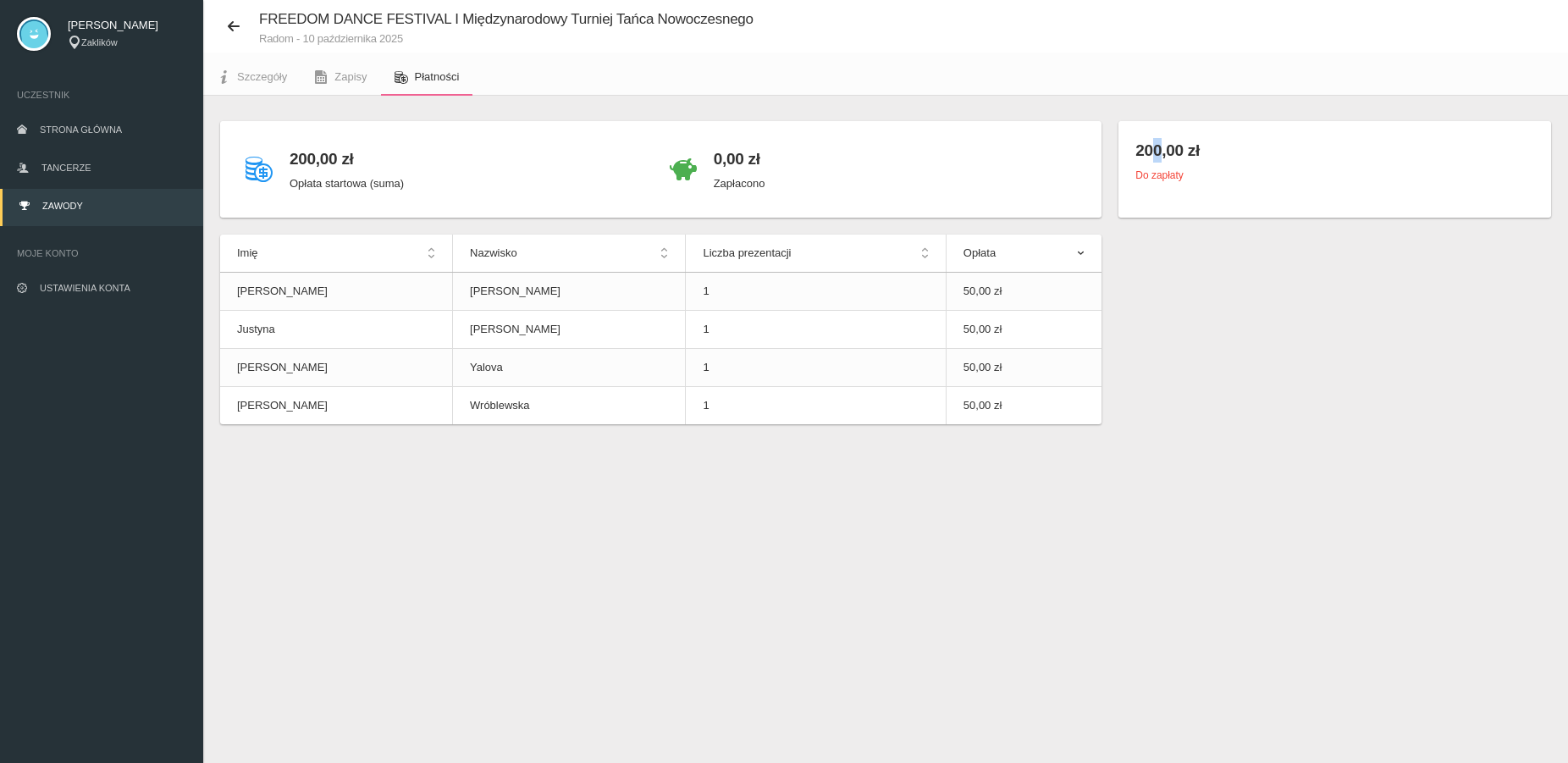
click at [1143, 148] on h4 "200,00 zł" at bounding box center [1334, 150] width 399 height 25
click at [1199, 191] on div "200,00 zł Do zapłaty" at bounding box center [1334, 169] width 433 height 96
click at [1176, 178] on small "Do zapłaty" at bounding box center [1159, 174] width 48 height 12
click at [1142, 181] on small "Do zapłaty" at bounding box center [1159, 174] width 48 height 12
click at [305, 181] on p "Opłata startowa (suma)" at bounding box center [346, 183] width 114 height 17
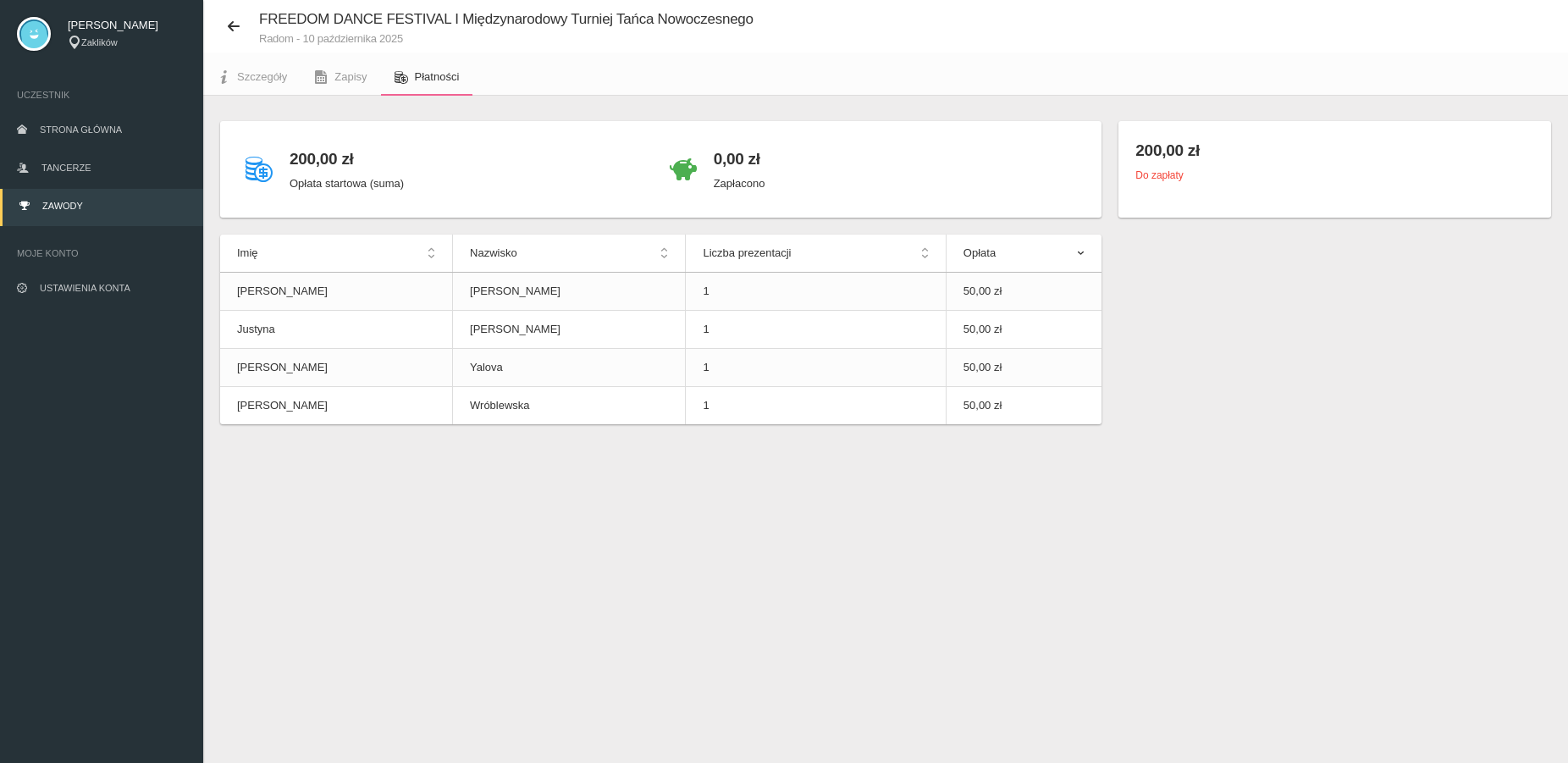
click at [319, 156] on h4 "200,00 zł" at bounding box center [346, 158] width 114 height 25
click at [282, 79] on span "Szczegóły" at bounding box center [262, 76] width 50 height 12
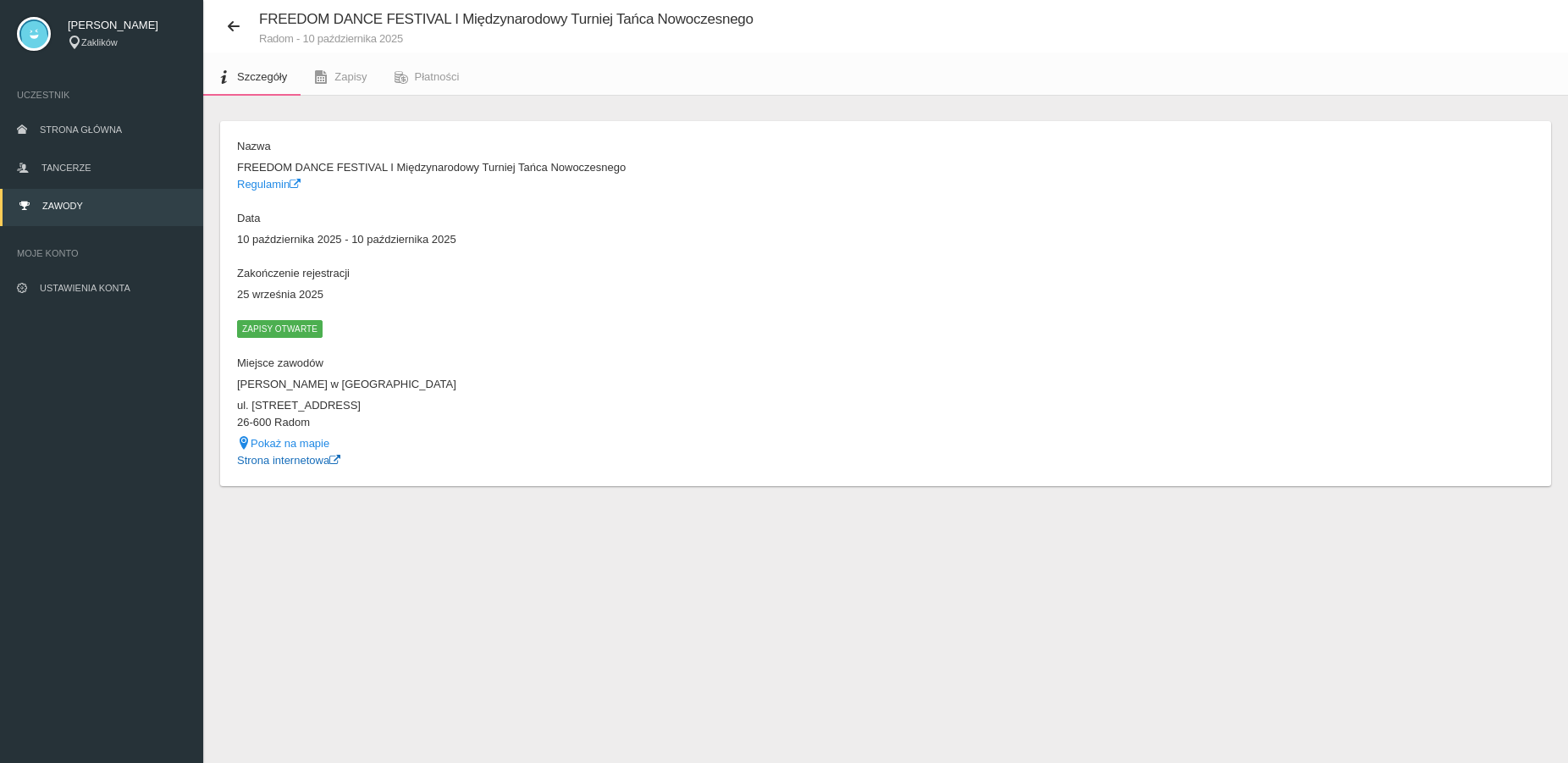
click at [295, 459] on link "Strona internetowa" at bounding box center [288, 460] width 104 height 12
click at [98, 128] on span "Strona główna" at bounding box center [81, 129] width 82 height 10
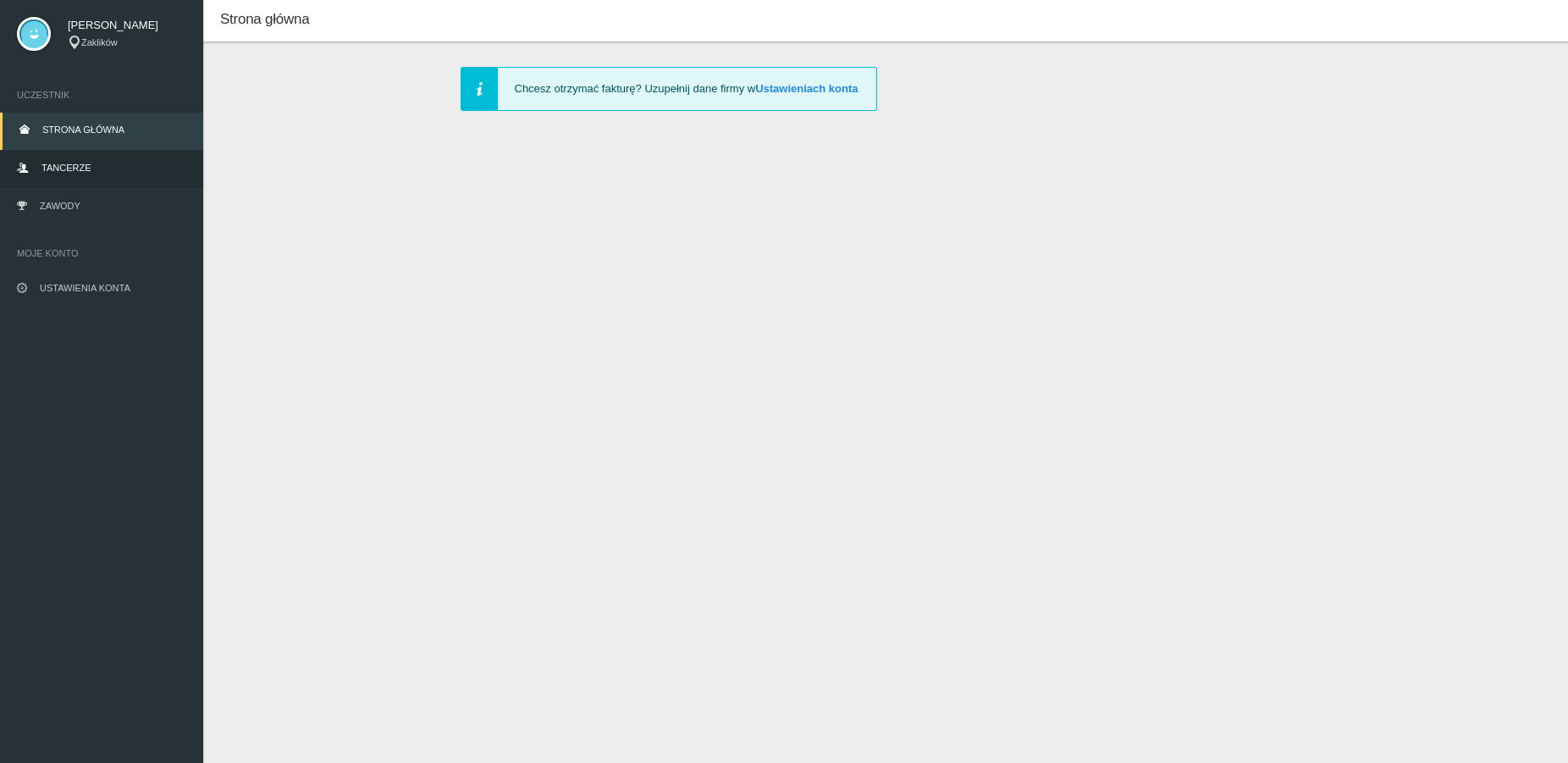
click at [86, 165] on span "Tancerze" at bounding box center [65, 167] width 49 height 10
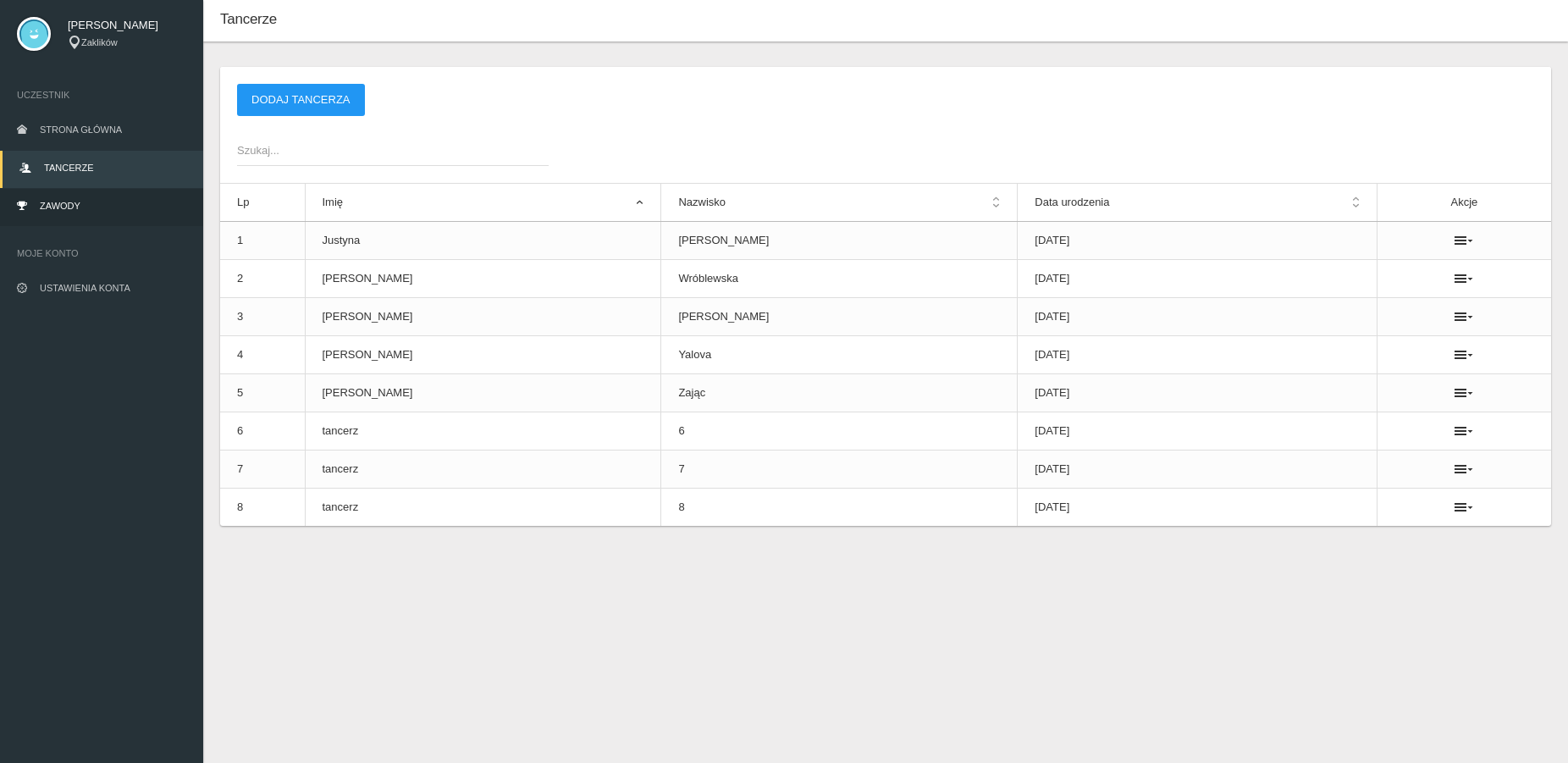
click at [65, 209] on span "Zawody" at bounding box center [60, 205] width 41 height 10
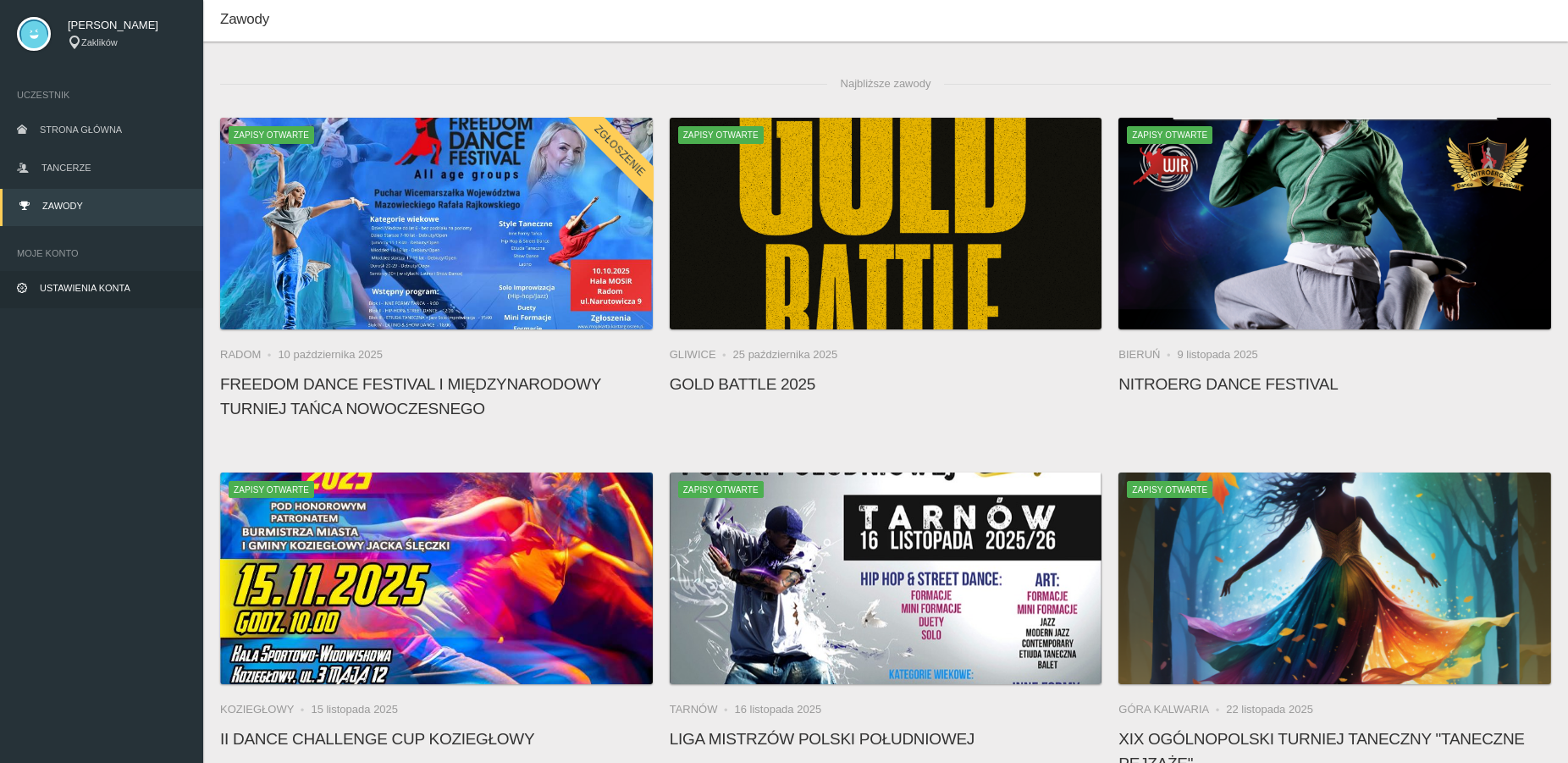
click at [100, 283] on link "Ustawienia konta" at bounding box center [102, 289] width 204 height 37
